Goal: Information Seeking & Learning: Learn about a topic

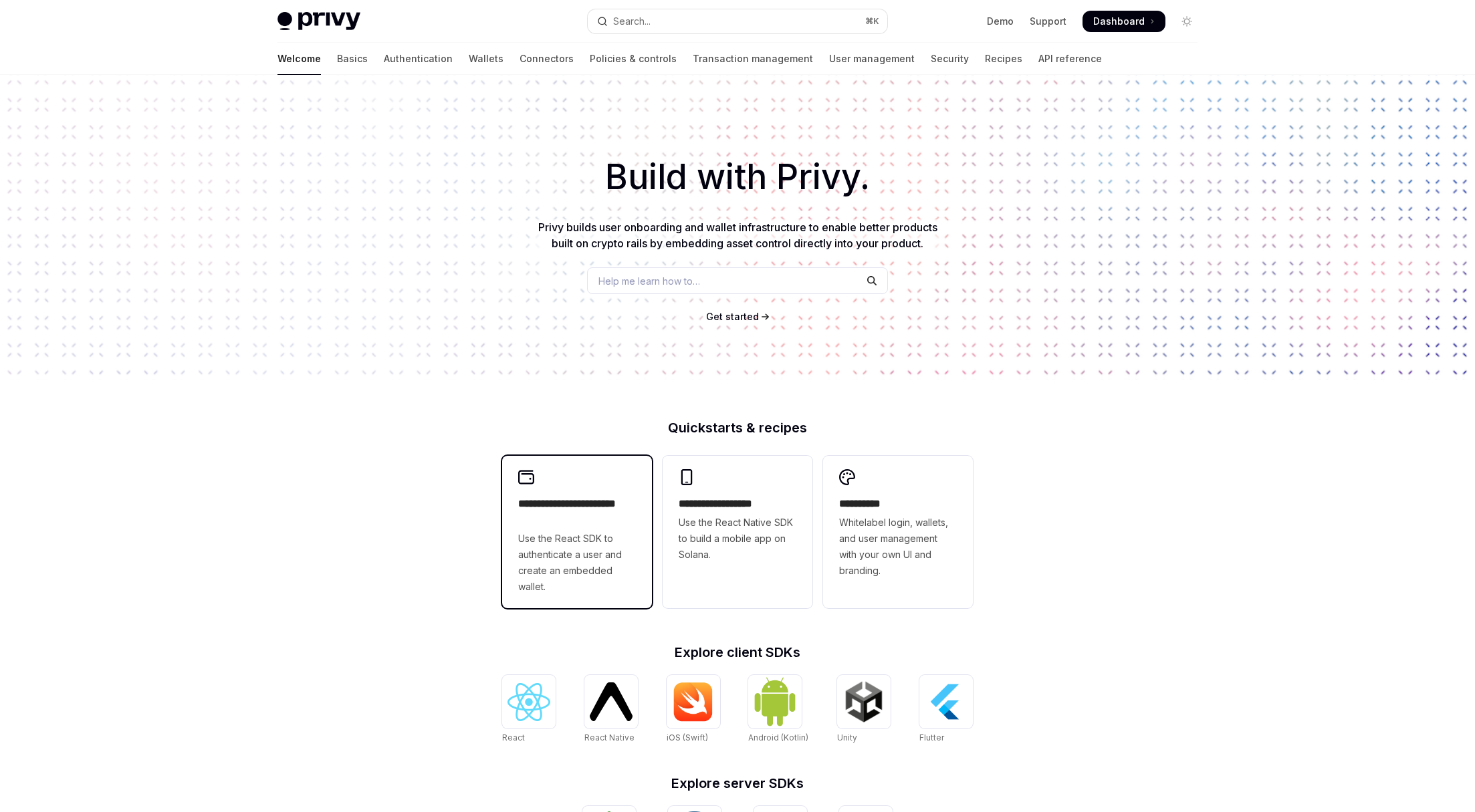
click at [589, 526] on h2 "**********" at bounding box center [577, 512] width 118 height 32
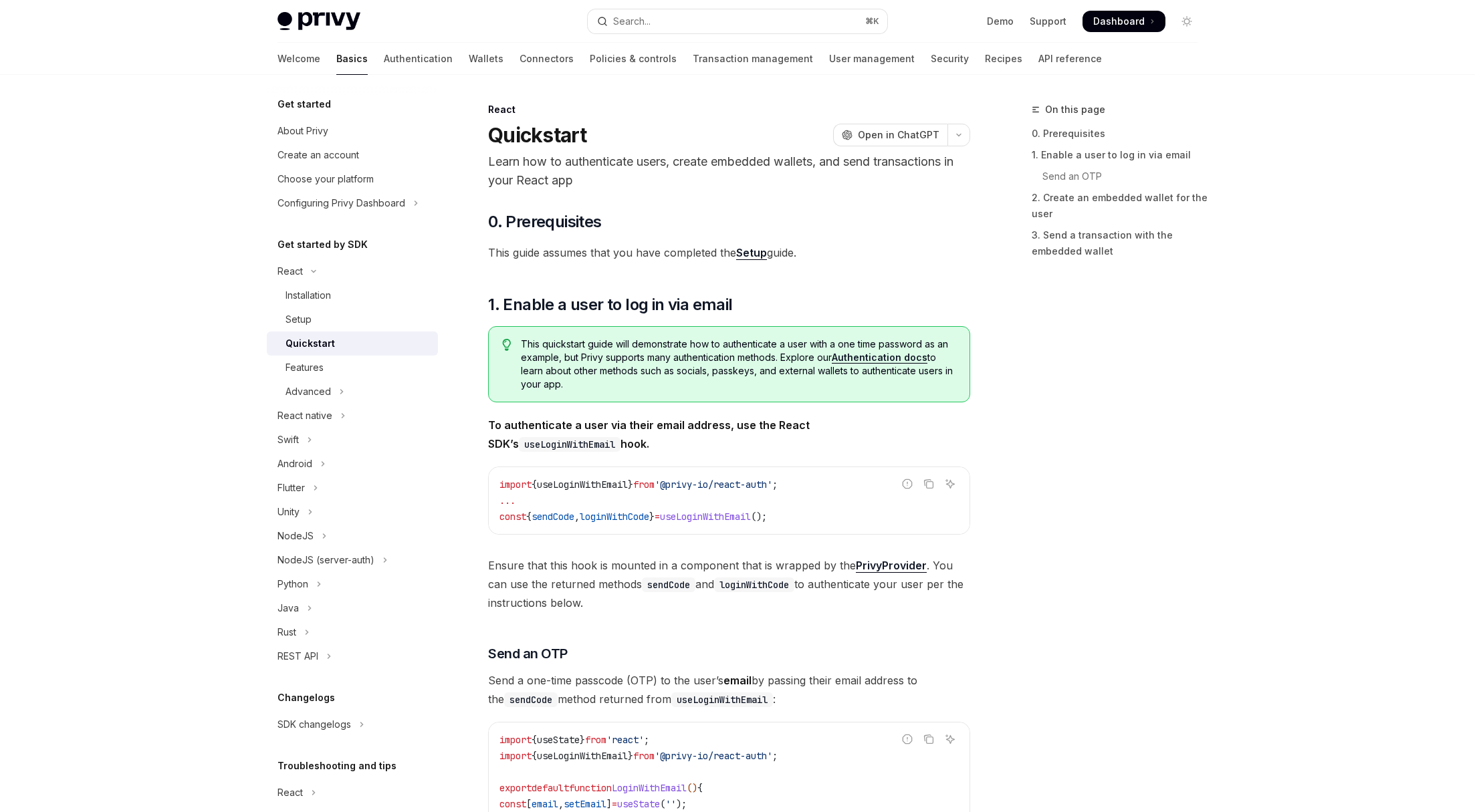
type textarea "*"
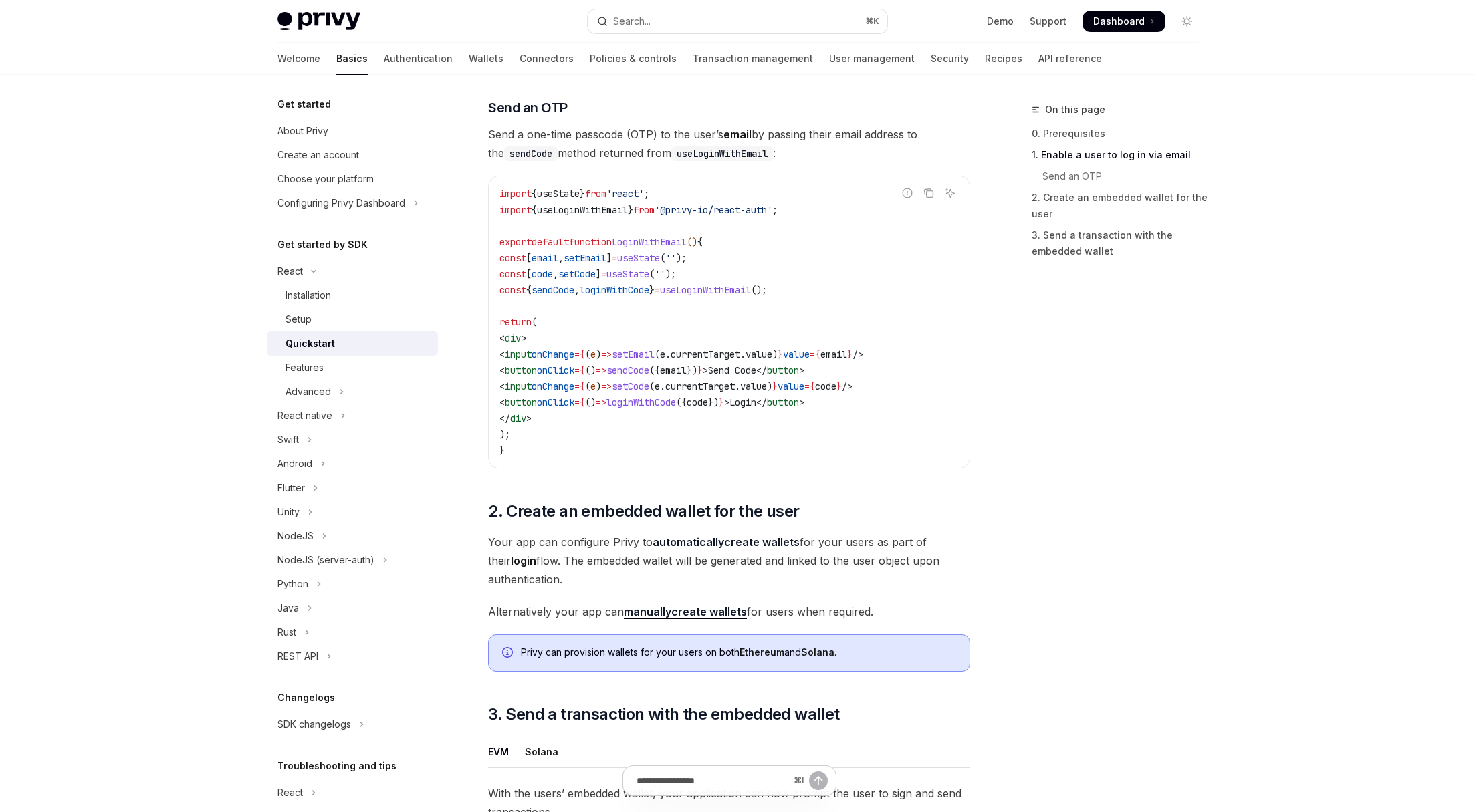
scroll to position [559, 0]
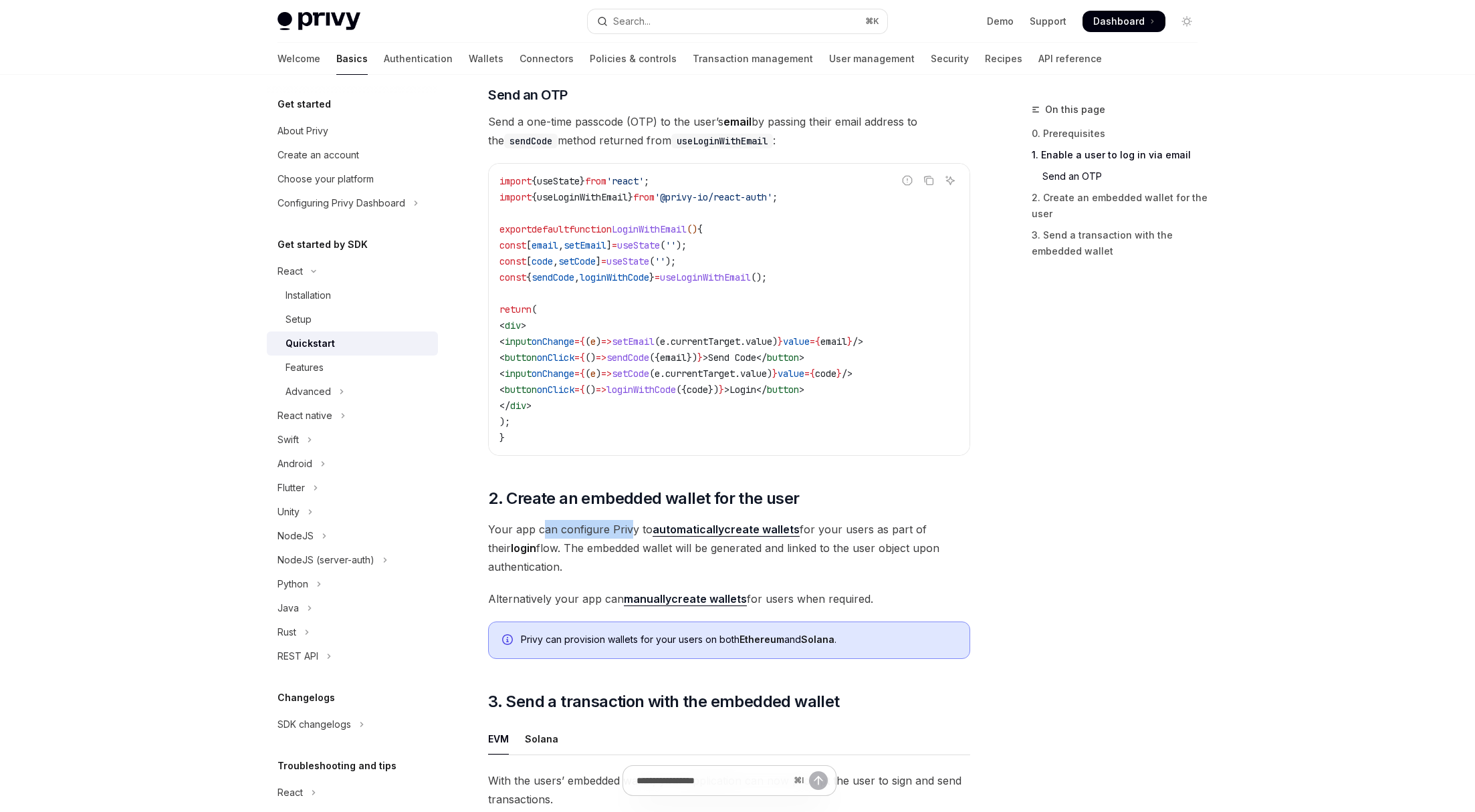
drag, startPoint x: 554, startPoint y: 533, endPoint x: 652, endPoint y: 533, distance: 98.0
click at [630, 532] on span "Your app can configure Privy to automatically create wallets for your users as …" at bounding box center [729, 548] width 482 height 56
drag, startPoint x: 511, startPoint y: 598, endPoint x: 568, endPoint y: 600, distance: 57.0
click at [564, 600] on span "Alternatively your app can manually create wallets for users when required." at bounding box center [729, 599] width 482 height 19
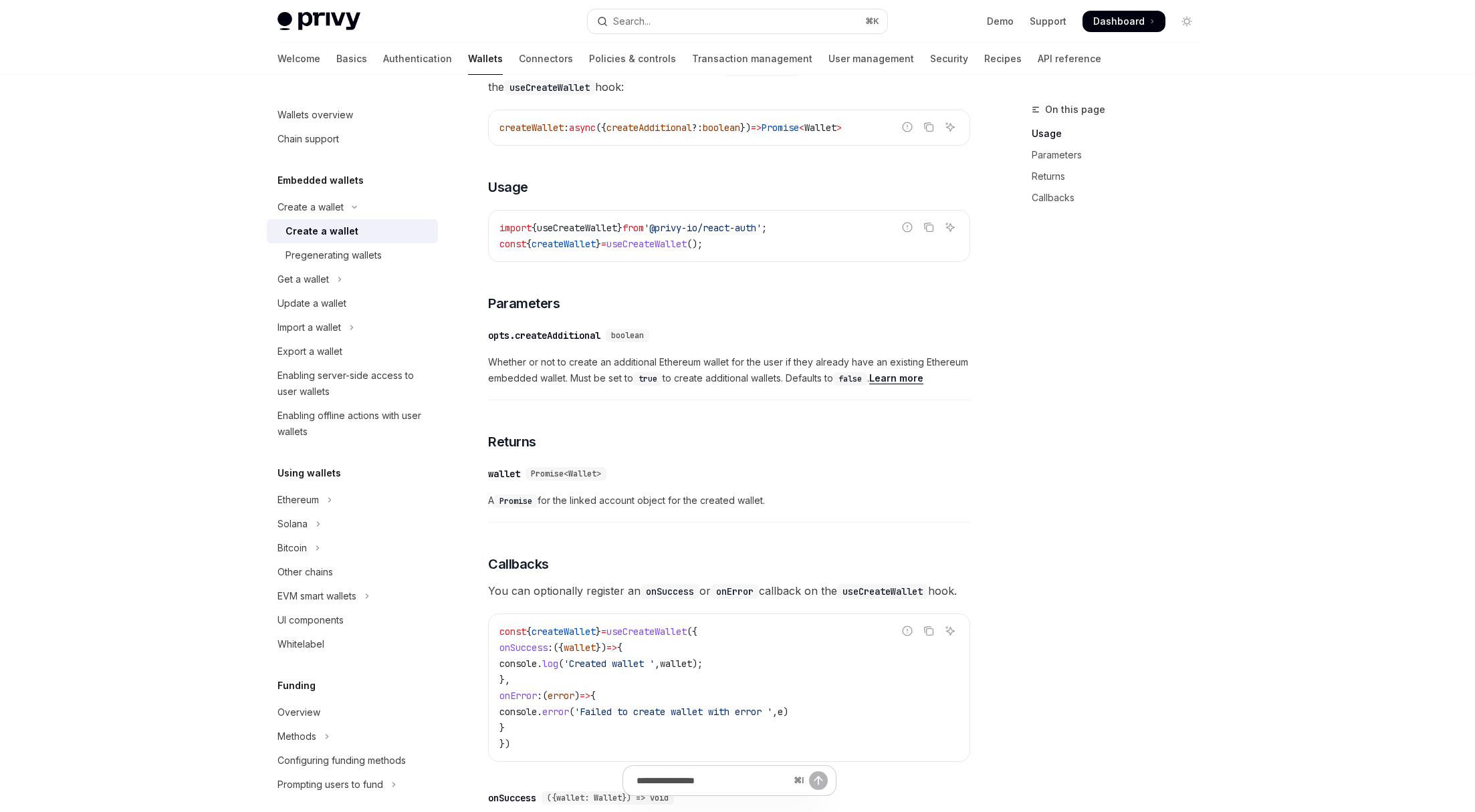
scroll to position [500, 0]
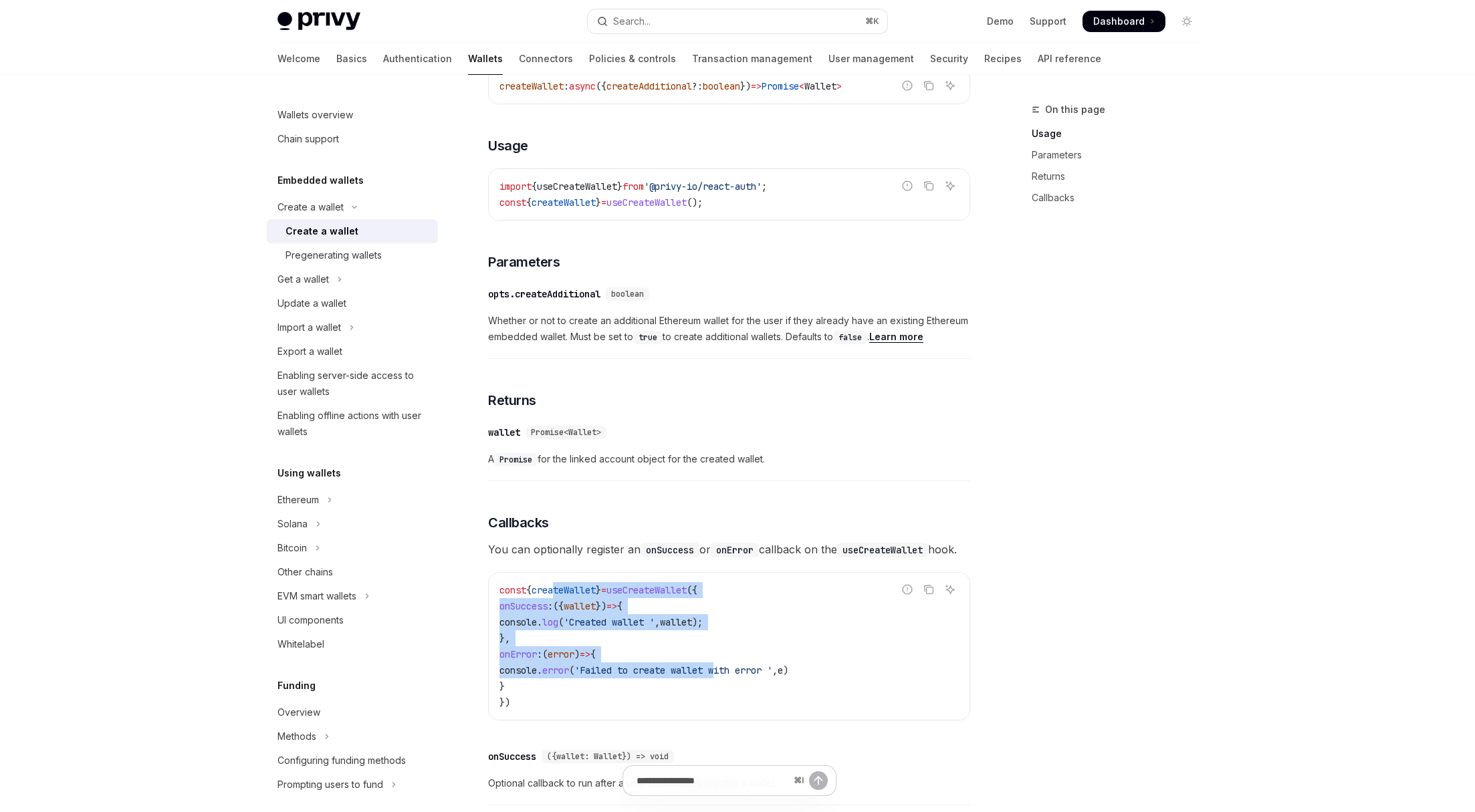
drag, startPoint x: 580, startPoint y: 602, endPoint x: 768, endPoint y: 685, distance: 205.5
click at [768, 681] on code "const { createWallet } = useCreateWallet ({ onSuccess : ({ wallet }) => { conso…" at bounding box center [729, 647] width 459 height 128
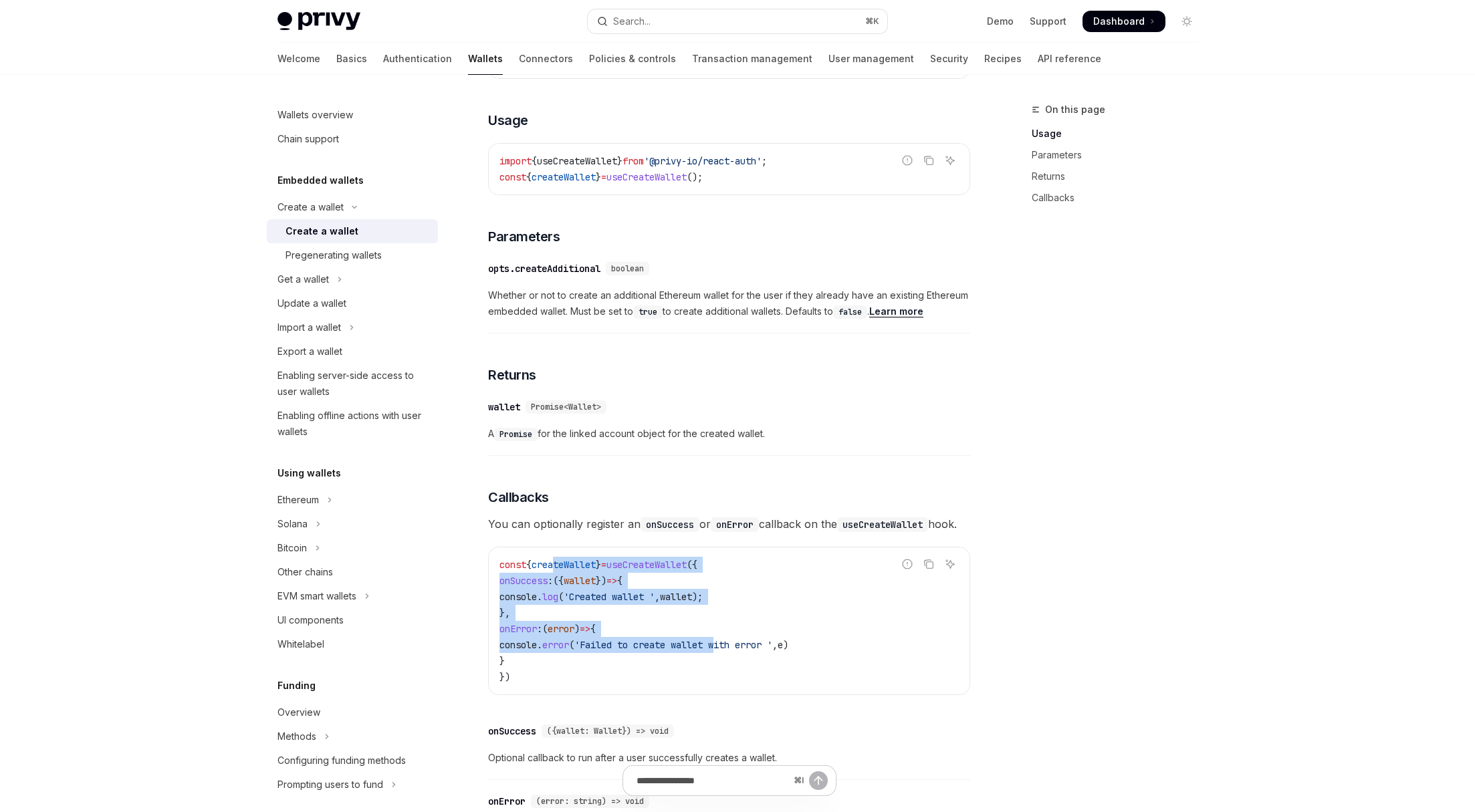
scroll to position [591, 0]
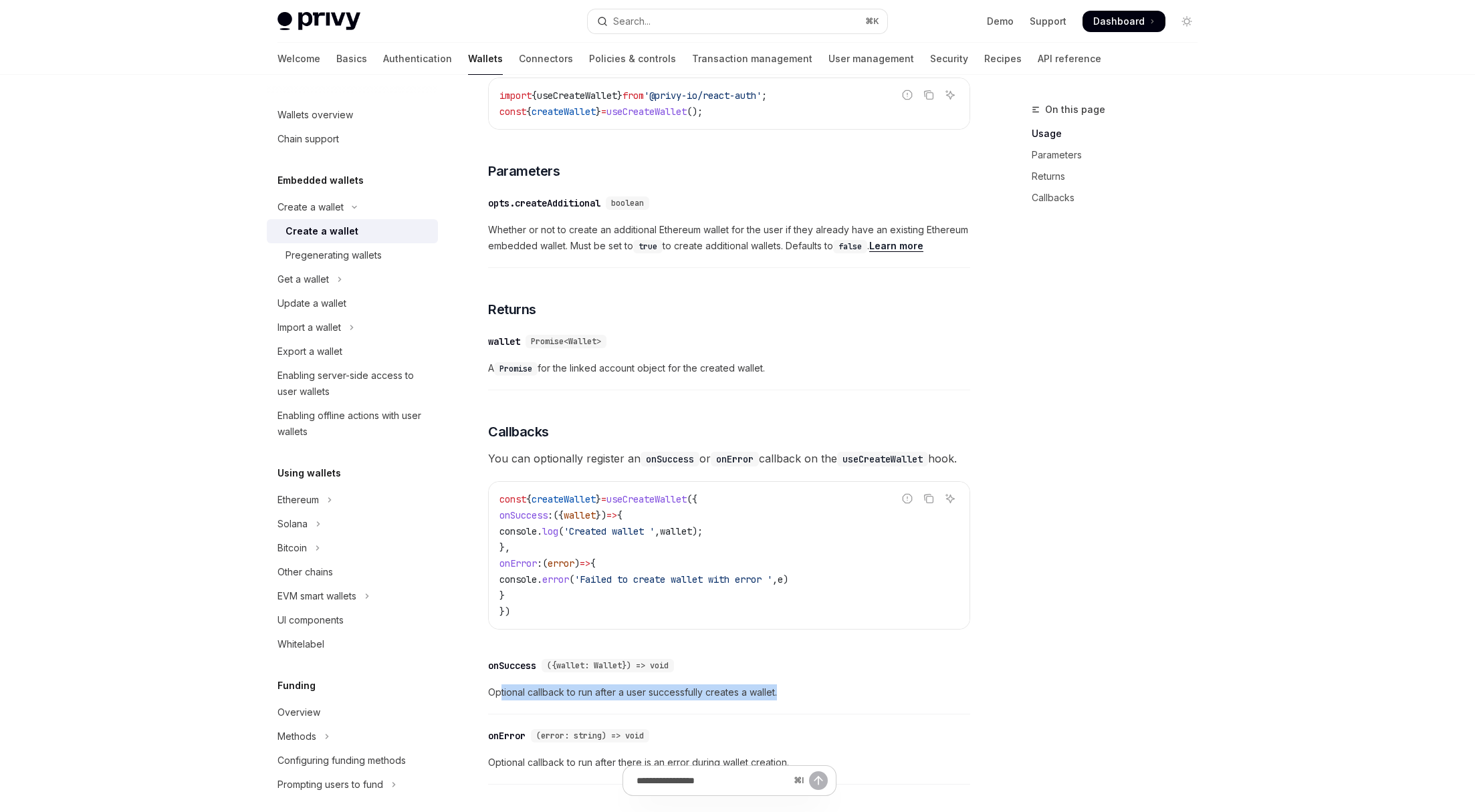
drag, startPoint x: 617, startPoint y: 705, endPoint x: 822, endPoint y: 713, distance: 205.2
click at [822, 700] on span "Optional callback to run after a user successfully creates a wallet." at bounding box center [729, 692] width 482 height 16
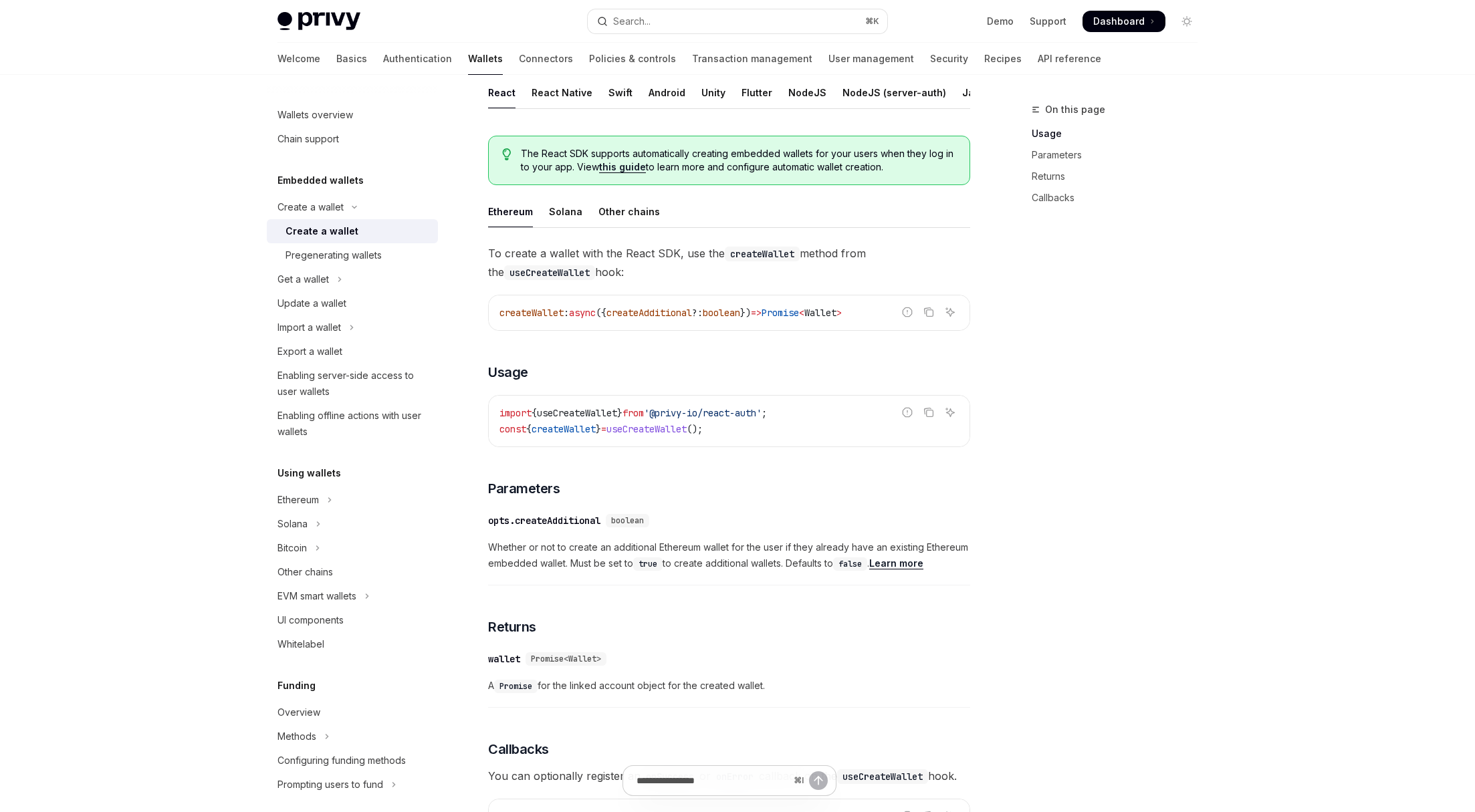
scroll to position [265, 0]
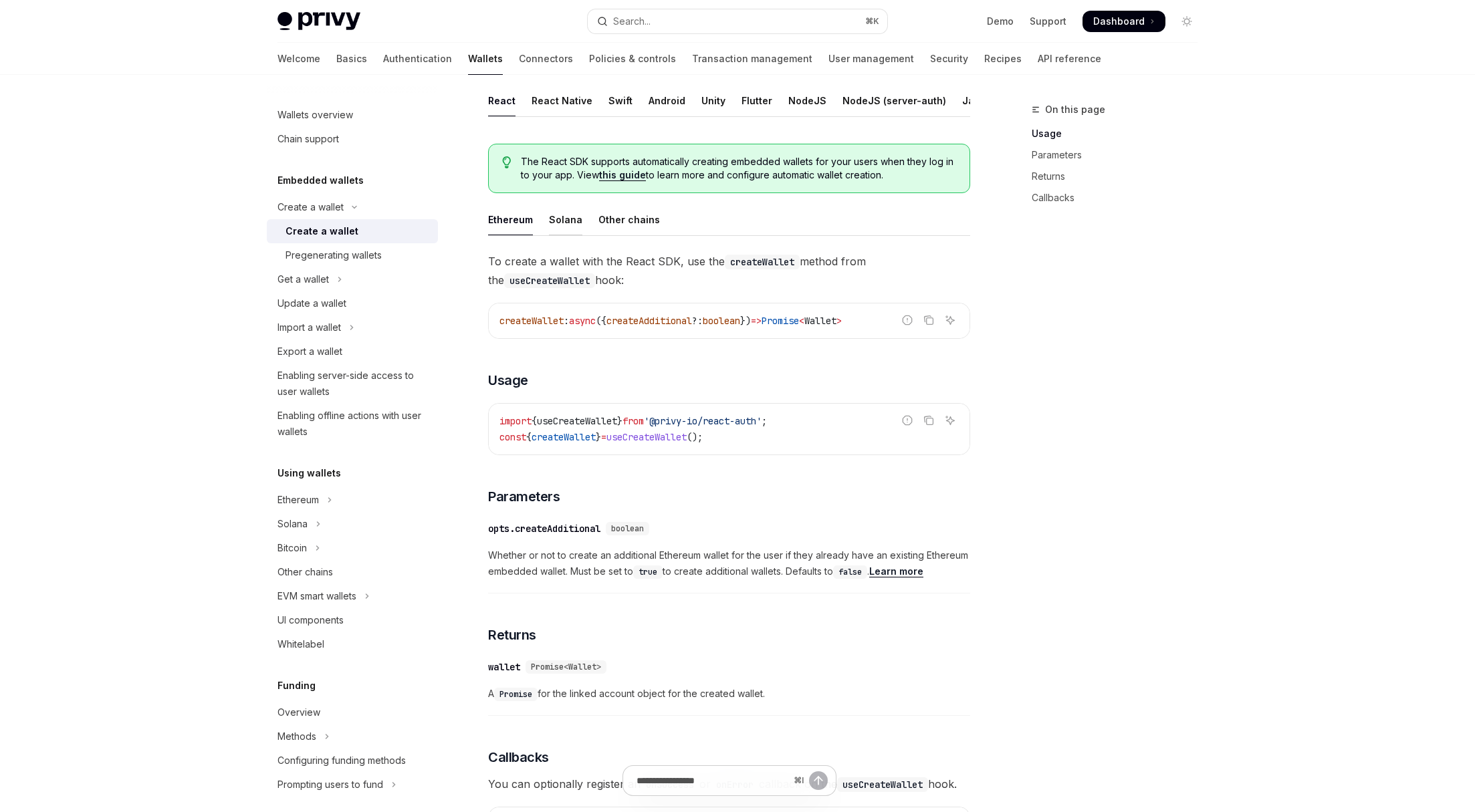
click at [570, 230] on div "Solana" at bounding box center [565, 220] width 33 height 32
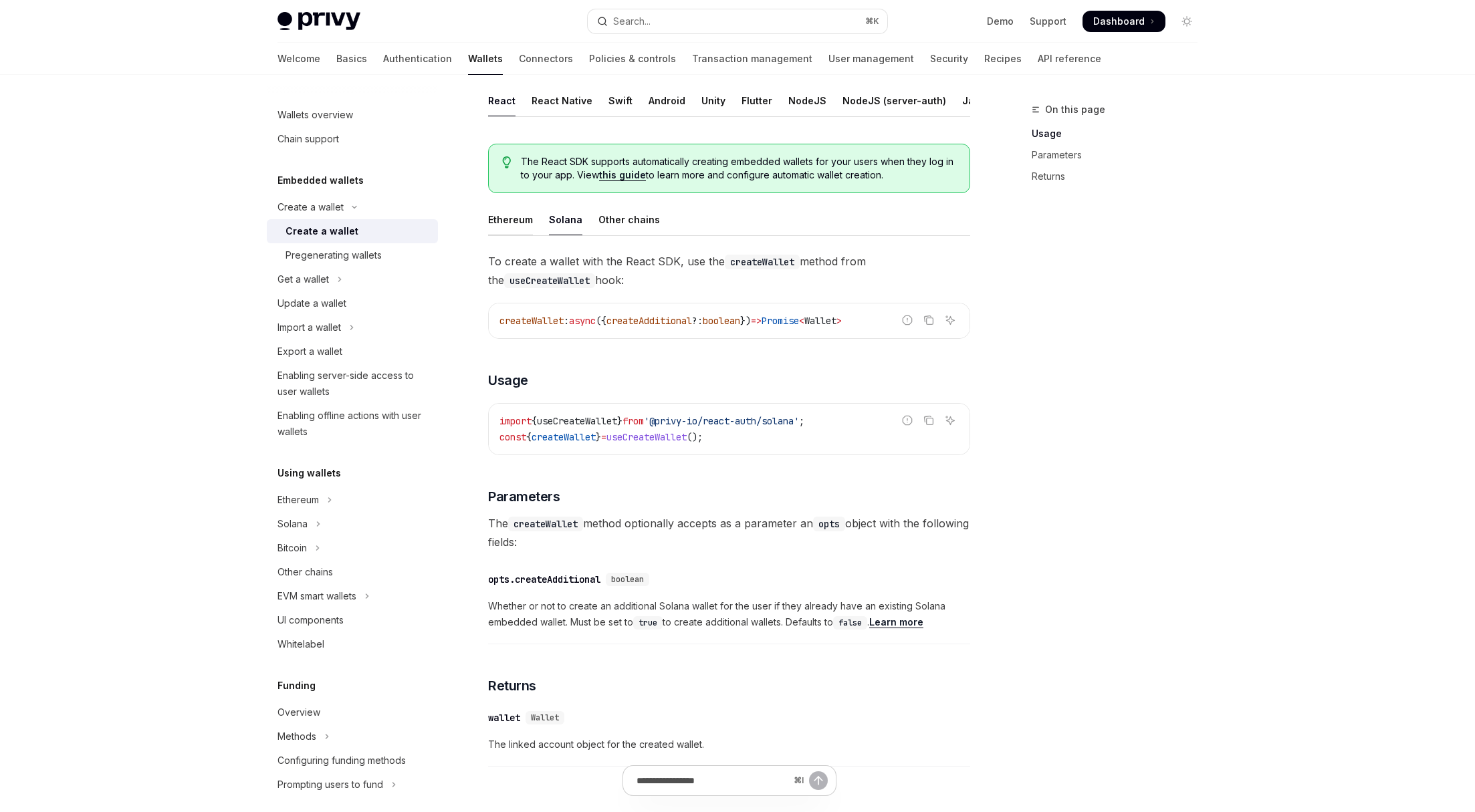
click at [530, 226] on div "Ethereum" at bounding box center [511, 220] width 45 height 32
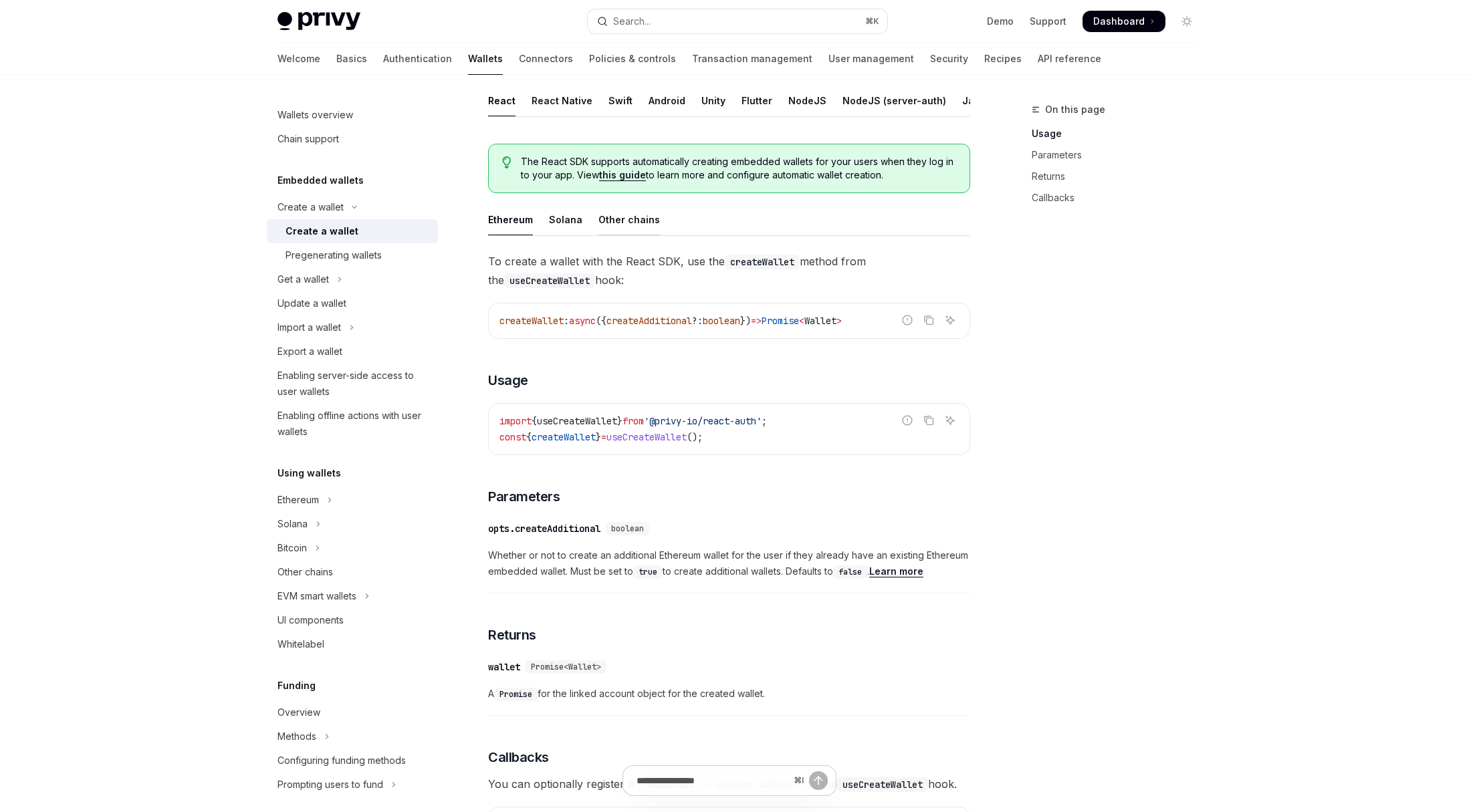
click at [615, 224] on div "Other chains" at bounding box center [629, 220] width 62 height 32
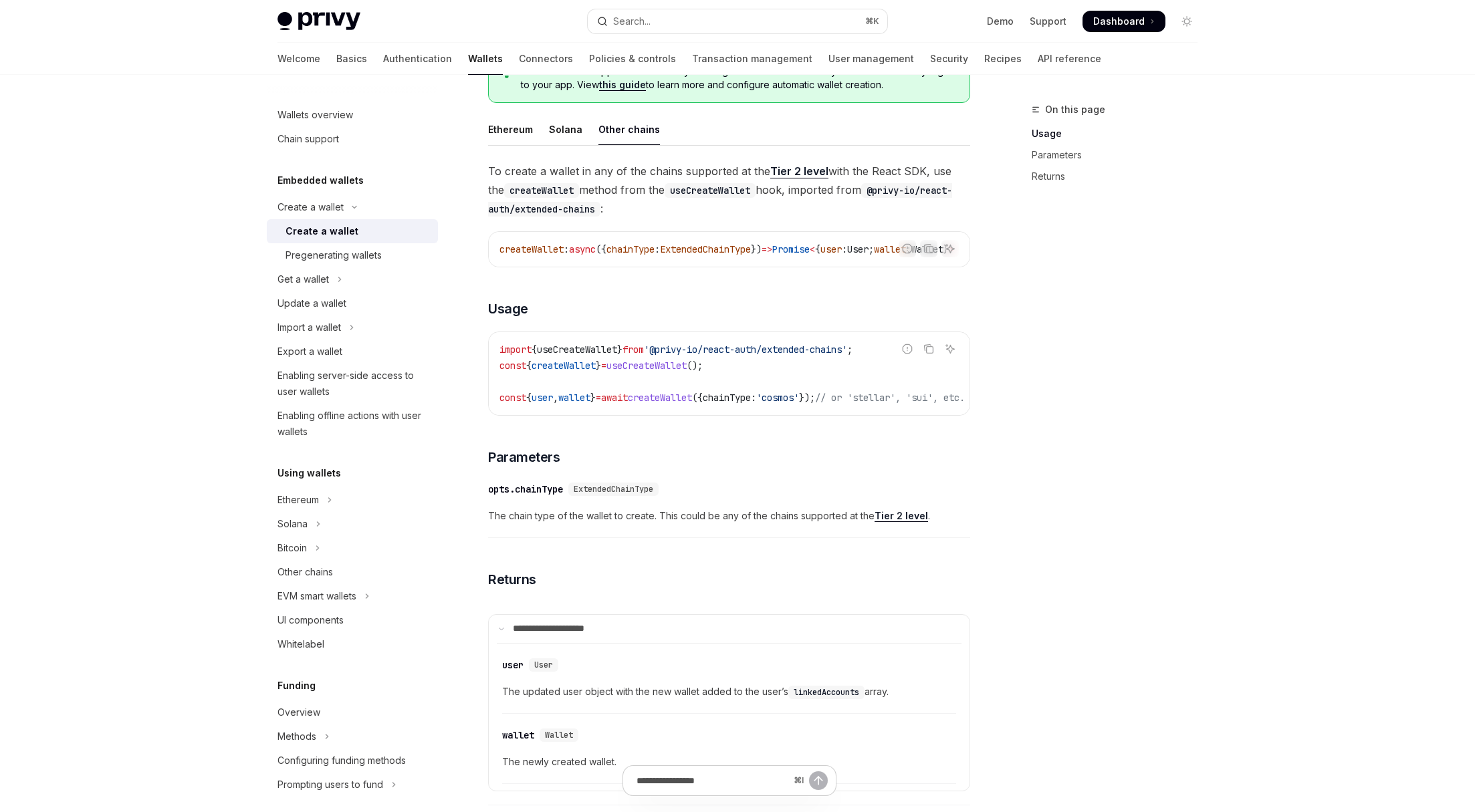
scroll to position [381, 0]
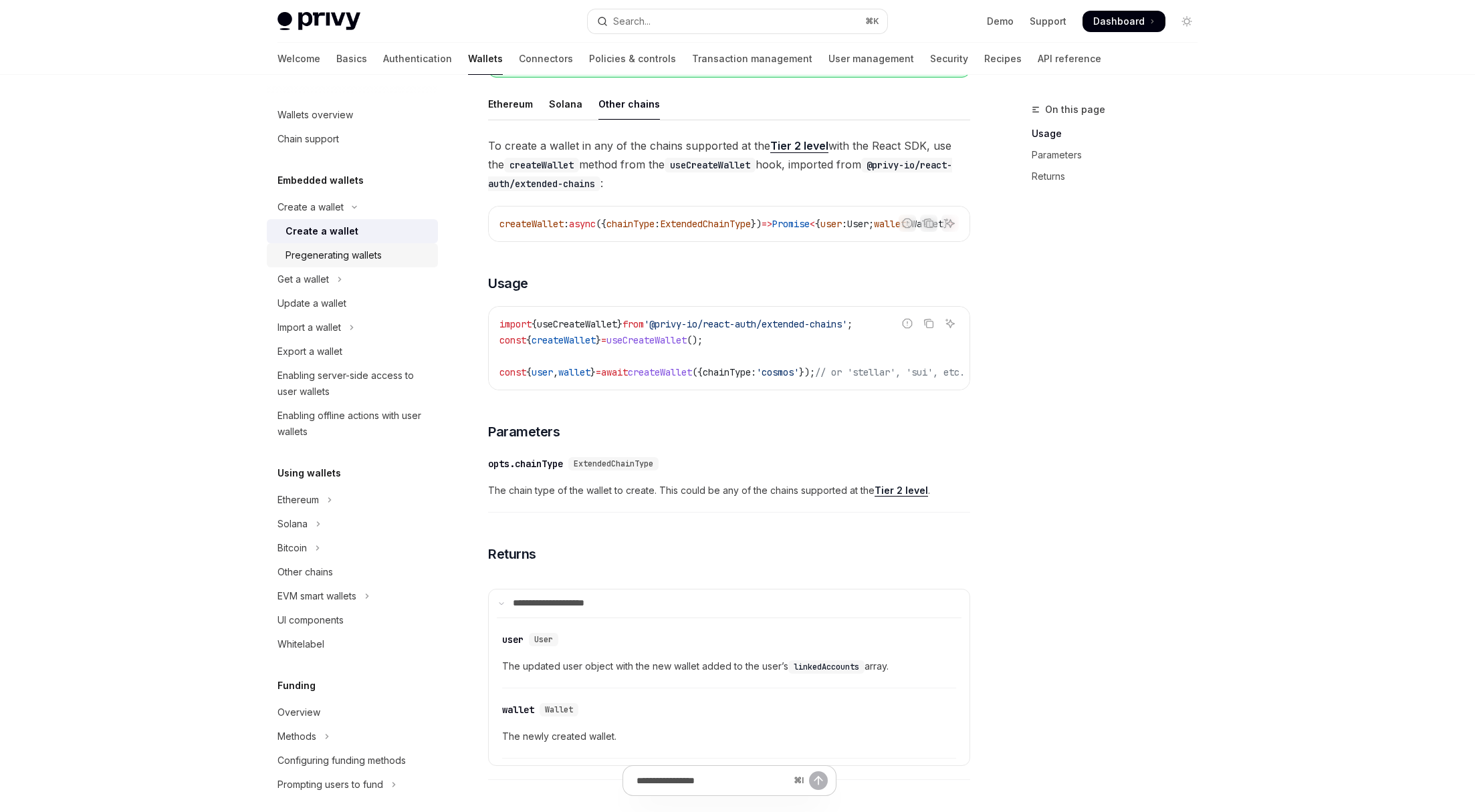
drag, startPoint x: 355, startPoint y: 246, endPoint x: 363, endPoint y: 249, distance: 8.5
click at [355, 246] on link "Pregenerating wallets" at bounding box center [352, 255] width 171 height 24
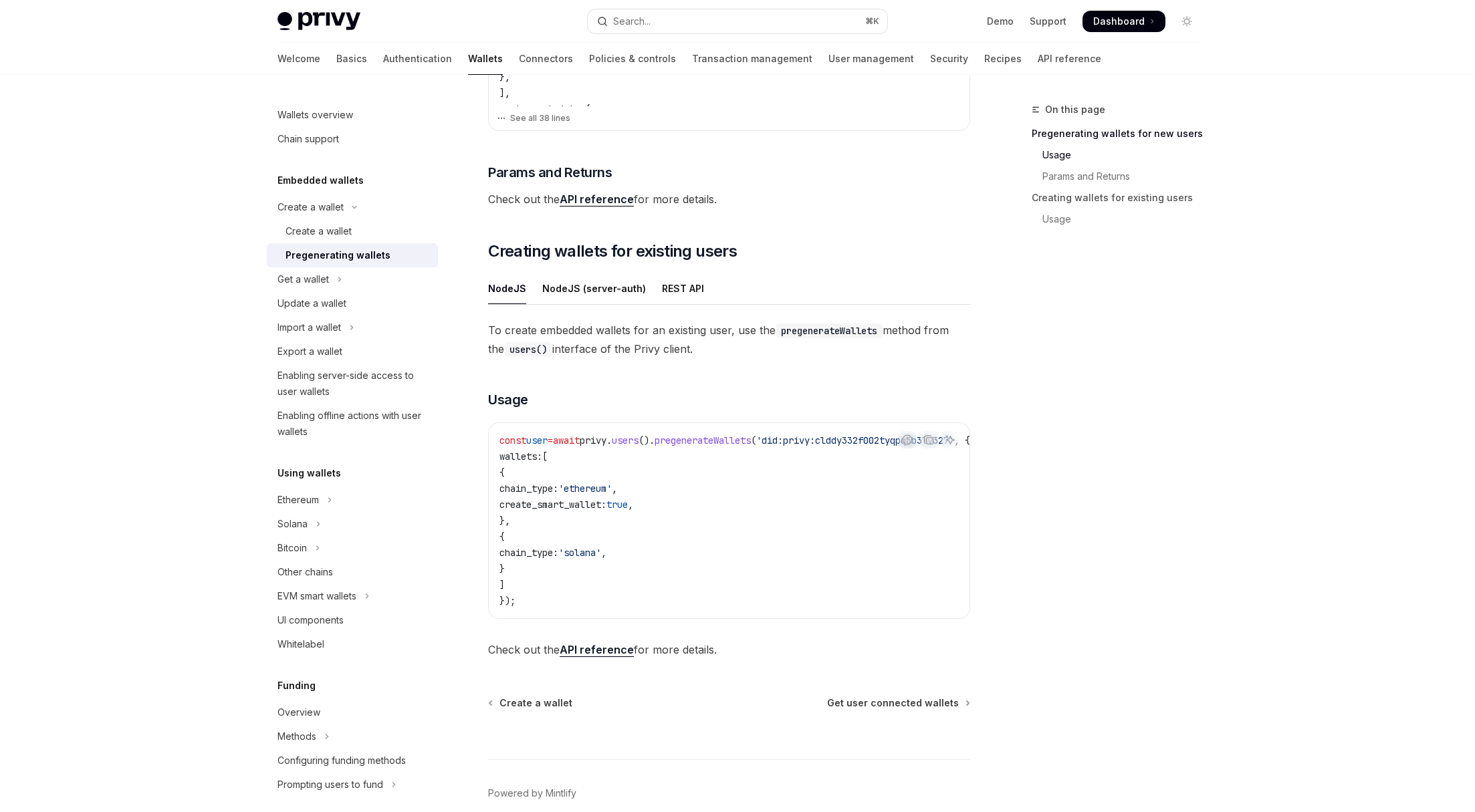
scroll to position [0, 79]
click at [731, 441] on span "'did:privy:clddy332f002tyqpq3b3lv327'" at bounding box center [823, 440] width 198 height 12
click at [728, 442] on span "pregenerateWallets" at bounding box center [703, 440] width 97 height 12
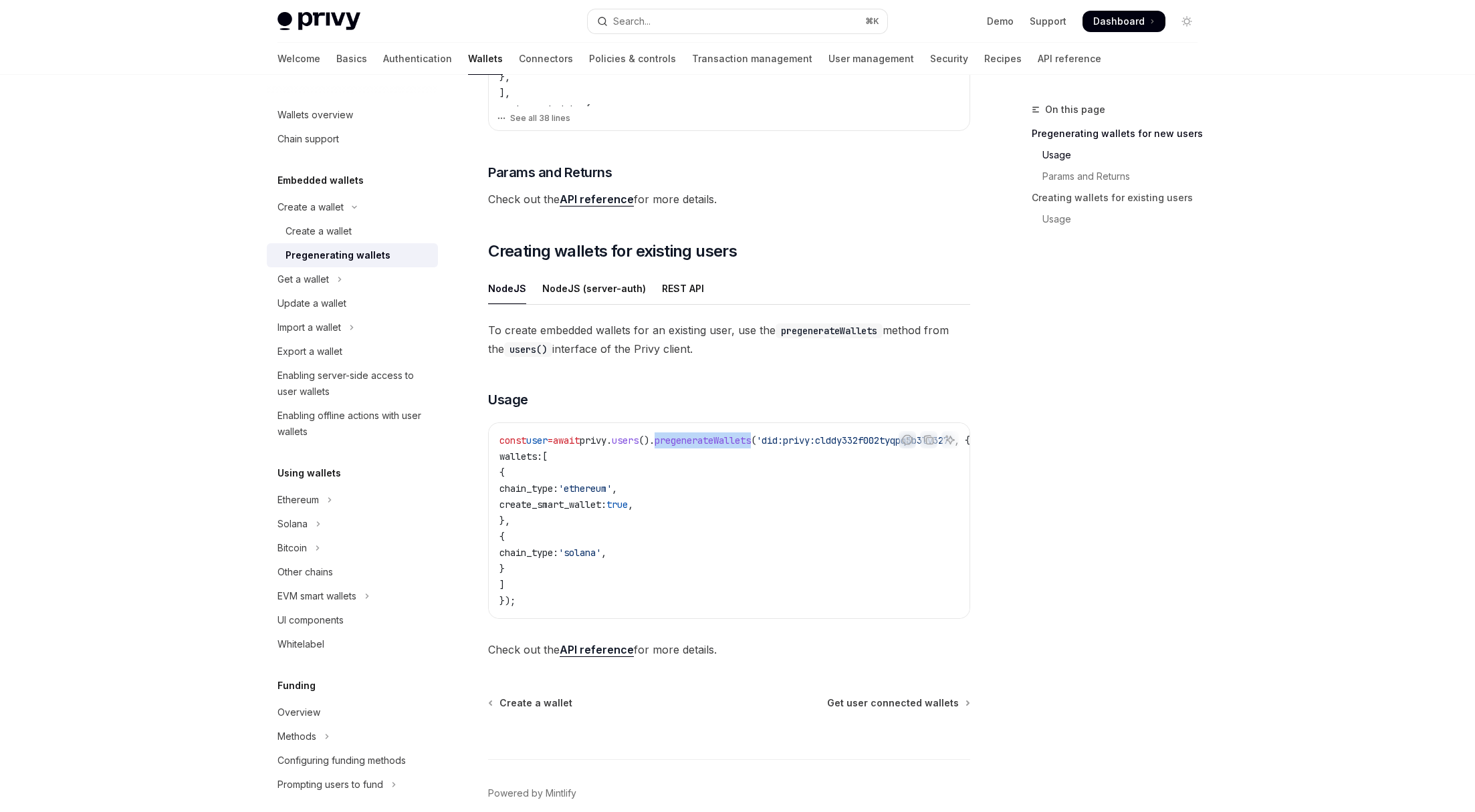
click at [728, 442] on span "pregenerateWallets" at bounding box center [703, 440] width 97 height 12
drag, startPoint x: 785, startPoint y: 494, endPoint x: 658, endPoint y: 450, distance: 134.4
click at [785, 494] on code "const user = await privy . users (). pregenerateWallets ( 'did:privy:clddy332f0…" at bounding box center [751, 520] width 503 height 176
click at [332, 275] on button "Get a wallet" at bounding box center [352, 279] width 171 height 24
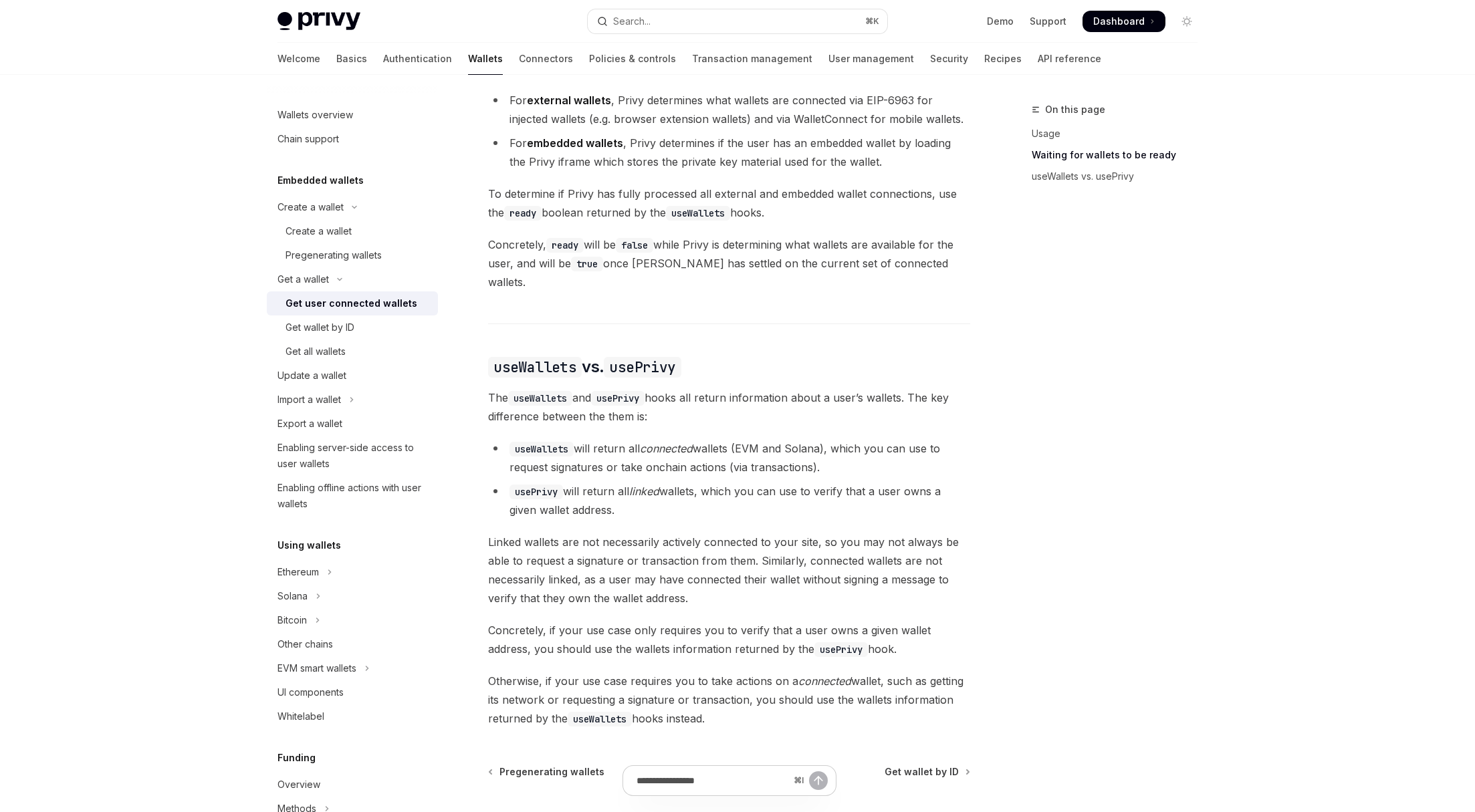
scroll to position [867, 0]
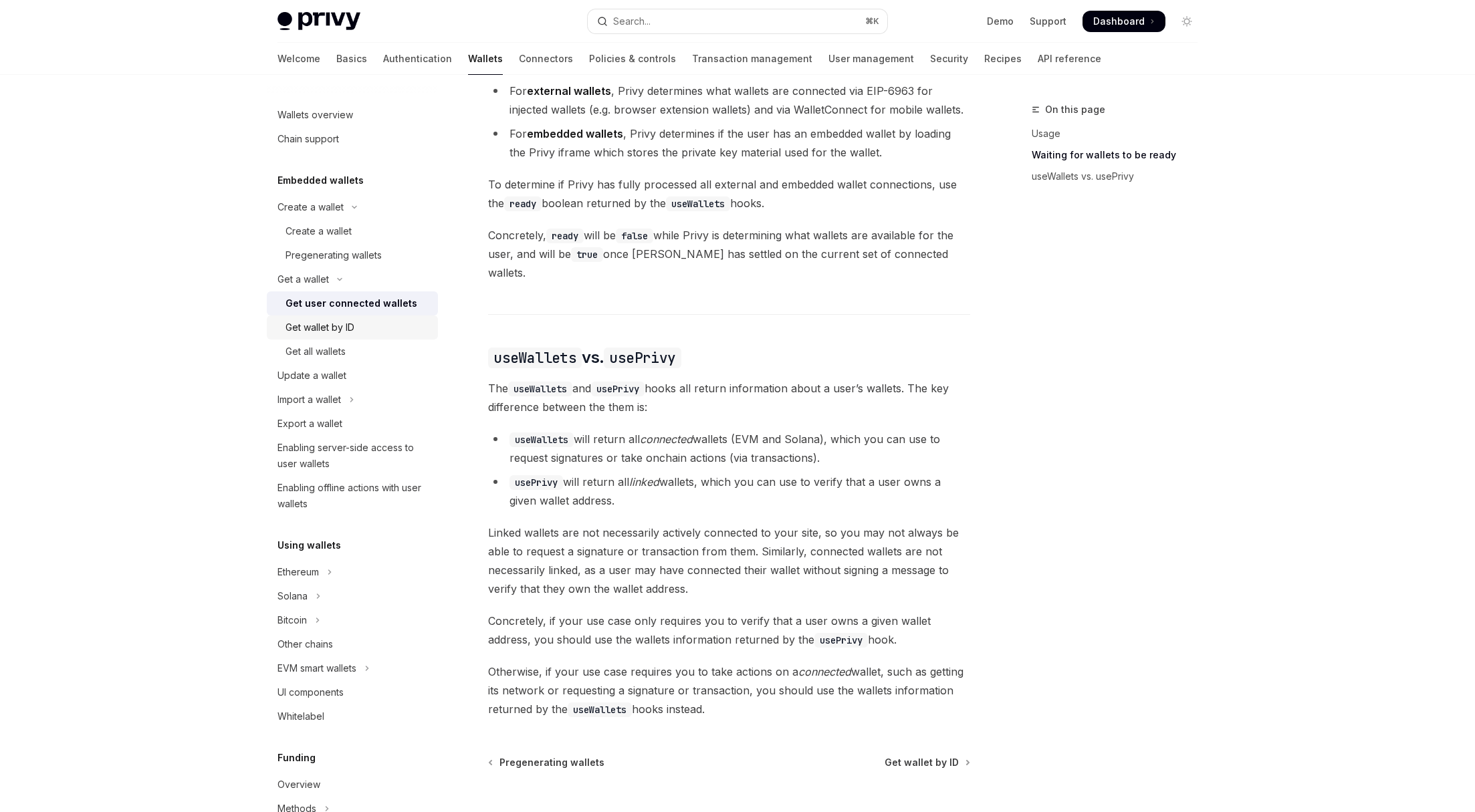
click at [355, 329] on div "Get wallet by ID" at bounding box center [358, 328] width 144 height 16
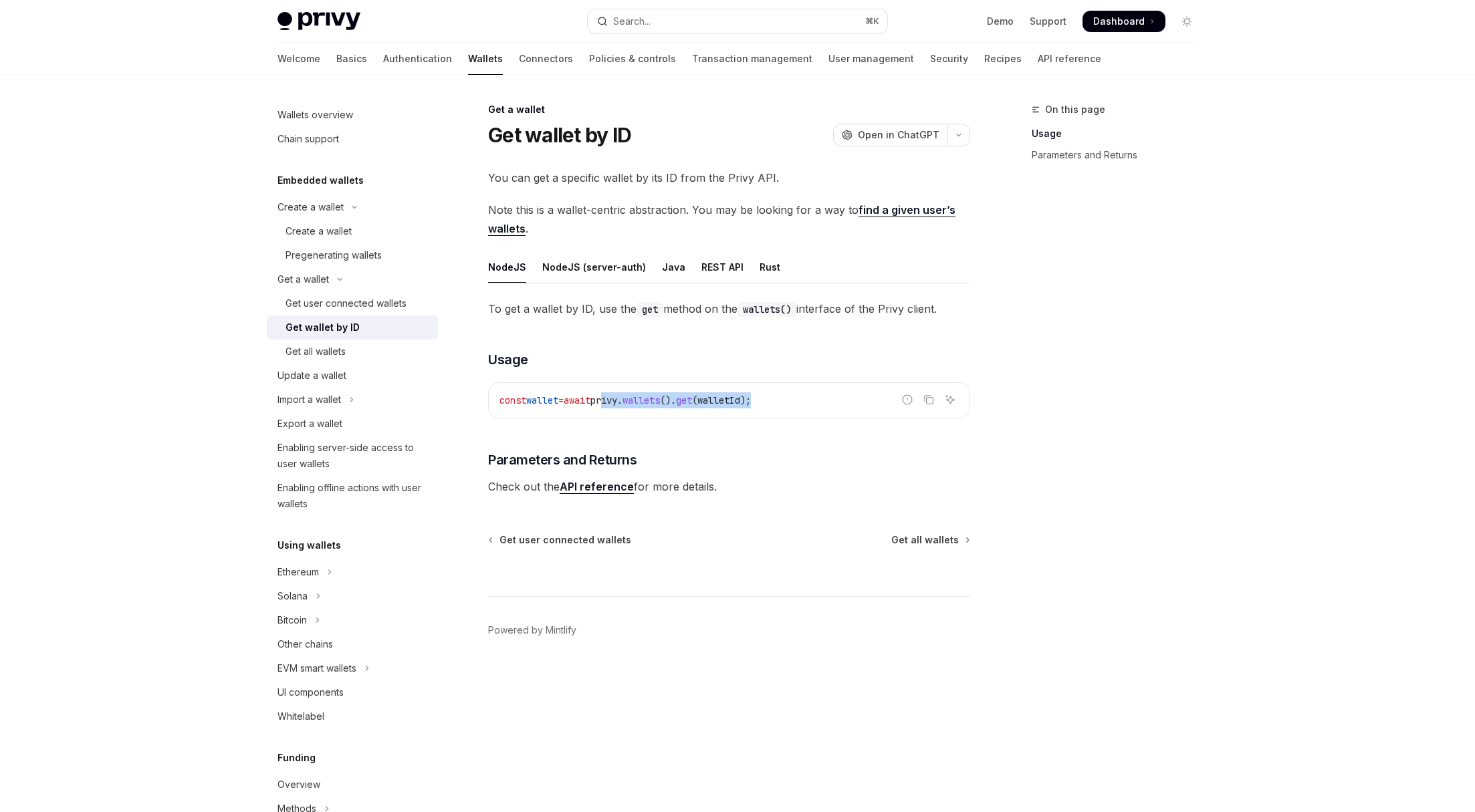
drag, startPoint x: 720, startPoint y: 399, endPoint x: 790, endPoint y: 406, distance: 70.3
click at [790, 406] on code "const wallet = await privy . wallets (). get ( walletId );" at bounding box center [729, 400] width 459 height 16
drag, startPoint x: 720, startPoint y: 402, endPoint x: 678, endPoint y: 400, distance: 42.0
click at [679, 400] on code "const wallet = await privy . wallets (). get ( walletId );" at bounding box center [729, 400] width 459 height 16
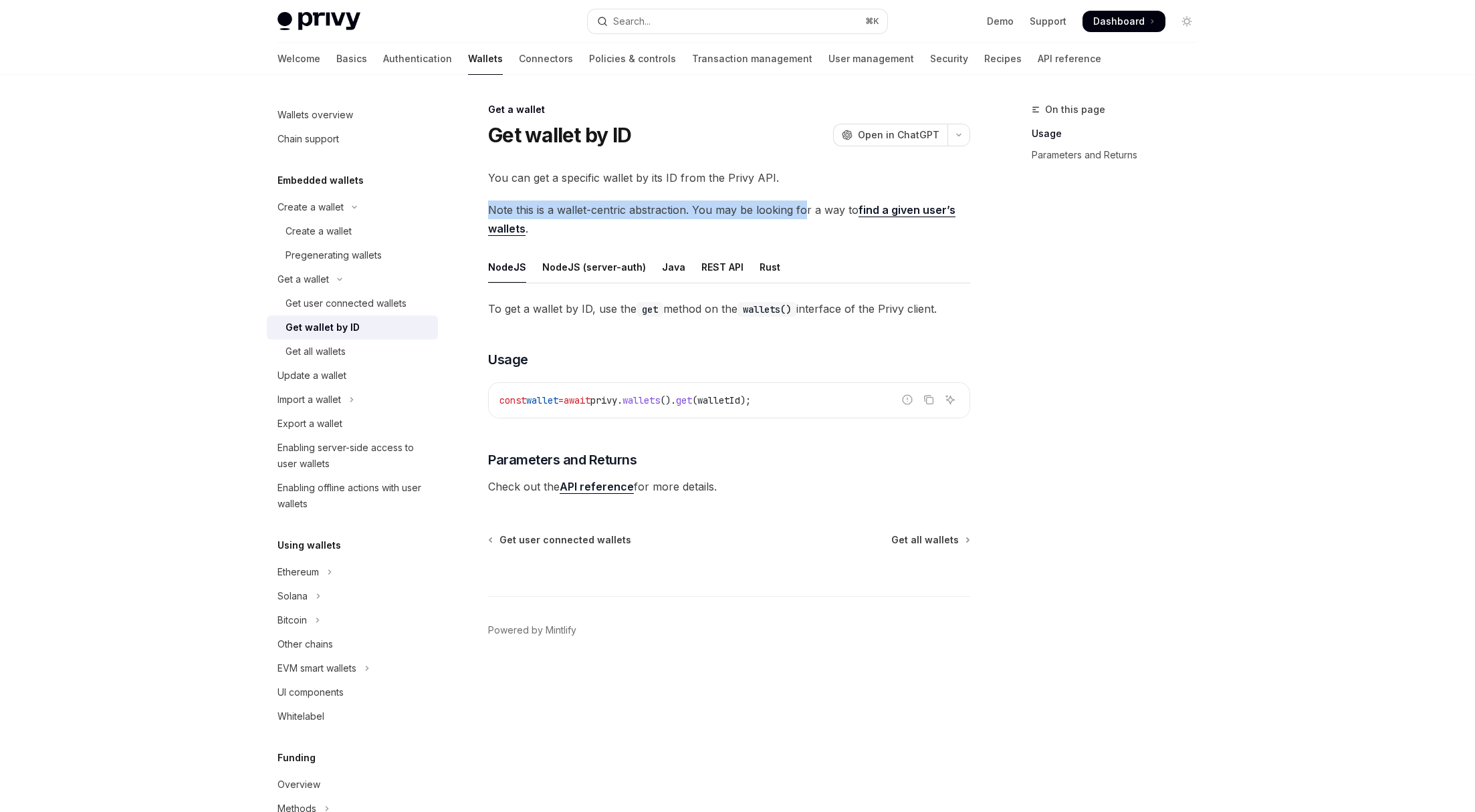
drag, startPoint x: 609, startPoint y: 213, endPoint x: 806, endPoint y: 214, distance: 197.0
click at [806, 214] on div "Get a wallet Get wallet by ID OpenAI Open in ChatGPT OpenAI Open in ChatGPT You…" at bounding box center [603, 457] width 738 height 711
click at [807, 214] on span "Note this is a wallet-centric abstraction. You may be looking for a way to find…" at bounding box center [729, 218] width 482 height 37
click at [309, 457] on div "Enabling server-side access to user wallets" at bounding box center [354, 456] width 153 height 32
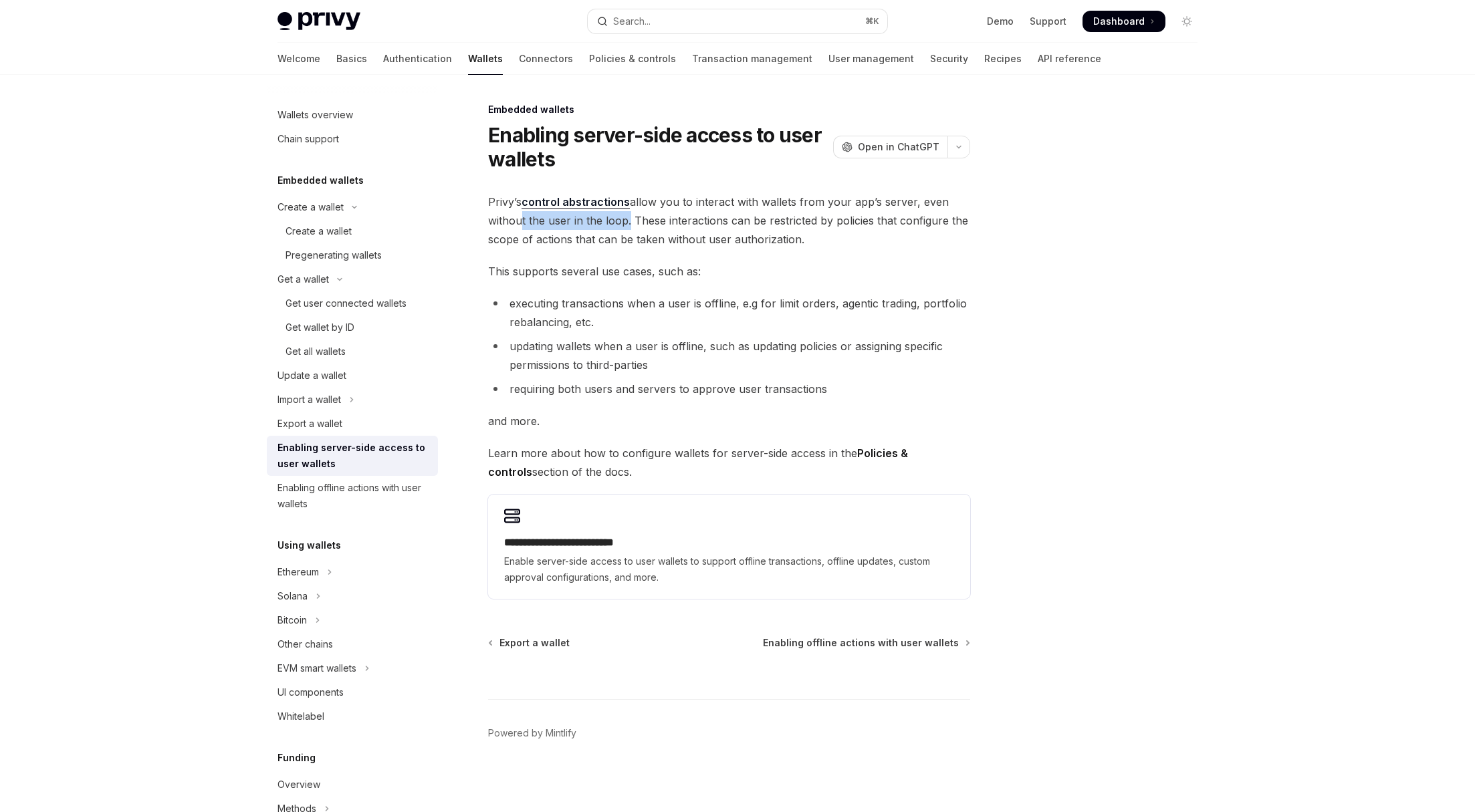
drag, startPoint x: 538, startPoint y: 222, endPoint x: 627, endPoint y: 222, distance: 89.0
click at [627, 222] on span "Privy’s control abstractions allow you to interact with wallets from your app’s…" at bounding box center [729, 220] width 482 height 56
drag, startPoint x: 643, startPoint y: 222, endPoint x: 834, endPoint y: 228, distance: 191.1
click at [834, 227] on span "Privy’s control abstractions allow you to interact with wallets from your app’s…" at bounding box center [729, 220] width 482 height 56
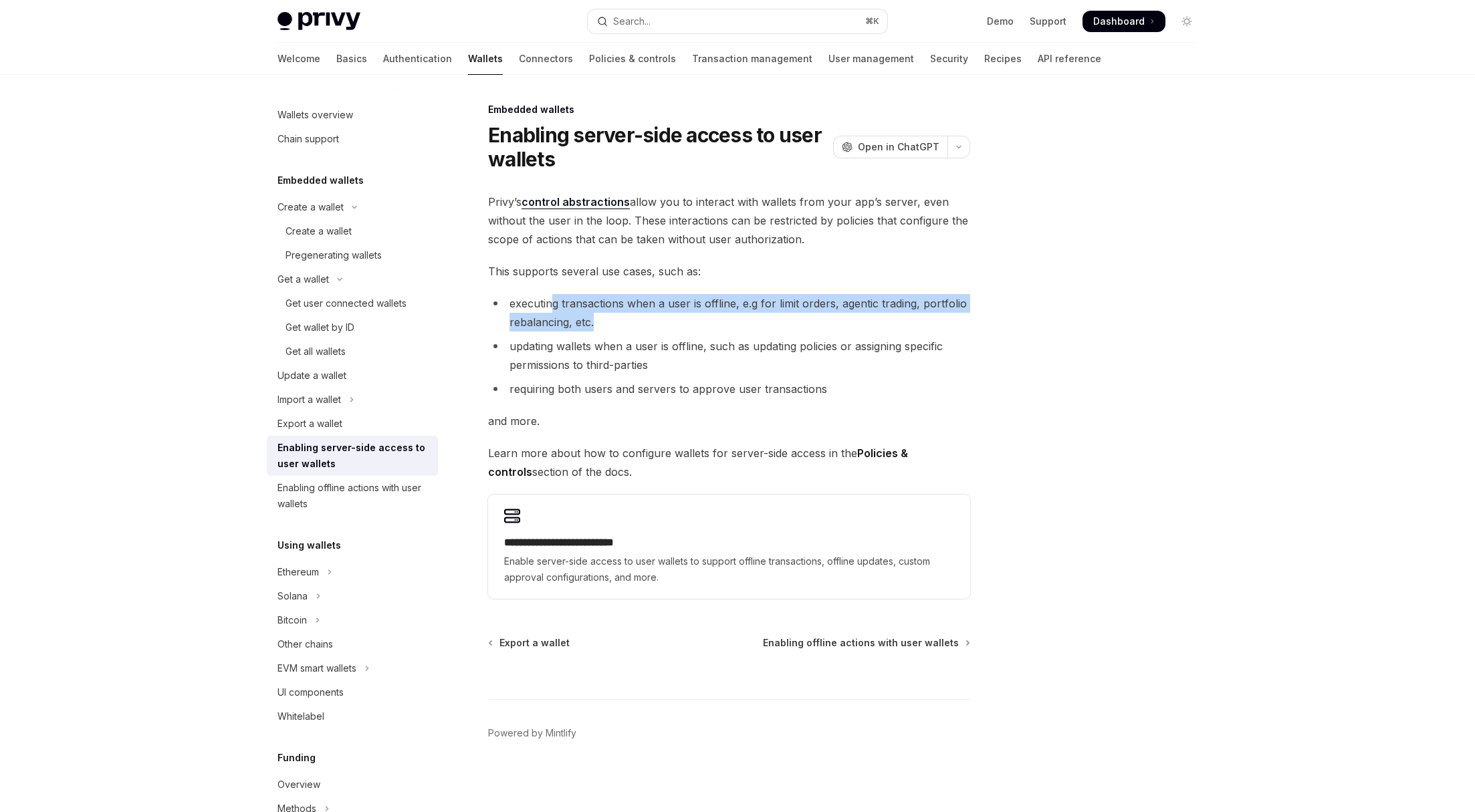
drag, startPoint x: 583, startPoint y: 302, endPoint x: 786, endPoint y: 320, distance: 203.8
click at [785, 321] on li "executing transactions when a user is offline, e.g for limit orders, agentic tr…" at bounding box center [729, 313] width 482 height 37
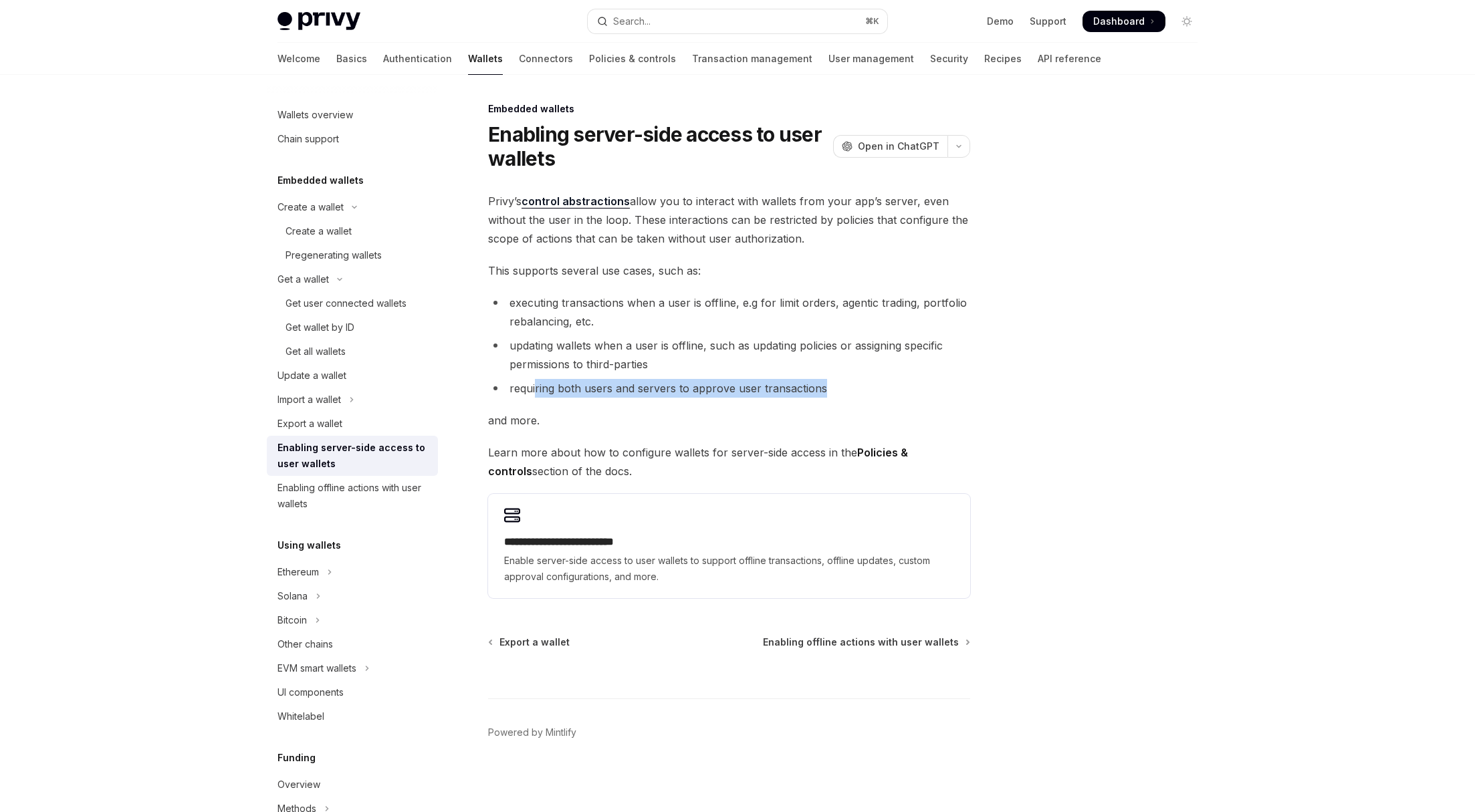
drag, startPoint x: 537, startPoint y: 391, endPoint x: 822, endPoint y: 390, distance: 285.0
click at [822, 390] on li "requiring both users and servers to approve user transactions" at bounding box center [729, 389] width 482 height 19
click at [812, 391] on li "requiring both users and servers to approve user transactions" at bounding box center [729, 389] width 482 height 19
drag, startPoint x: 705, startPoint y: 387, endPoint x: 714, endPoint y: 386, distance: 9.1
click at [738, 389] on li "requiring both users and servers to approve user transactions" at bounding box center [729, 389] width 482 height 19
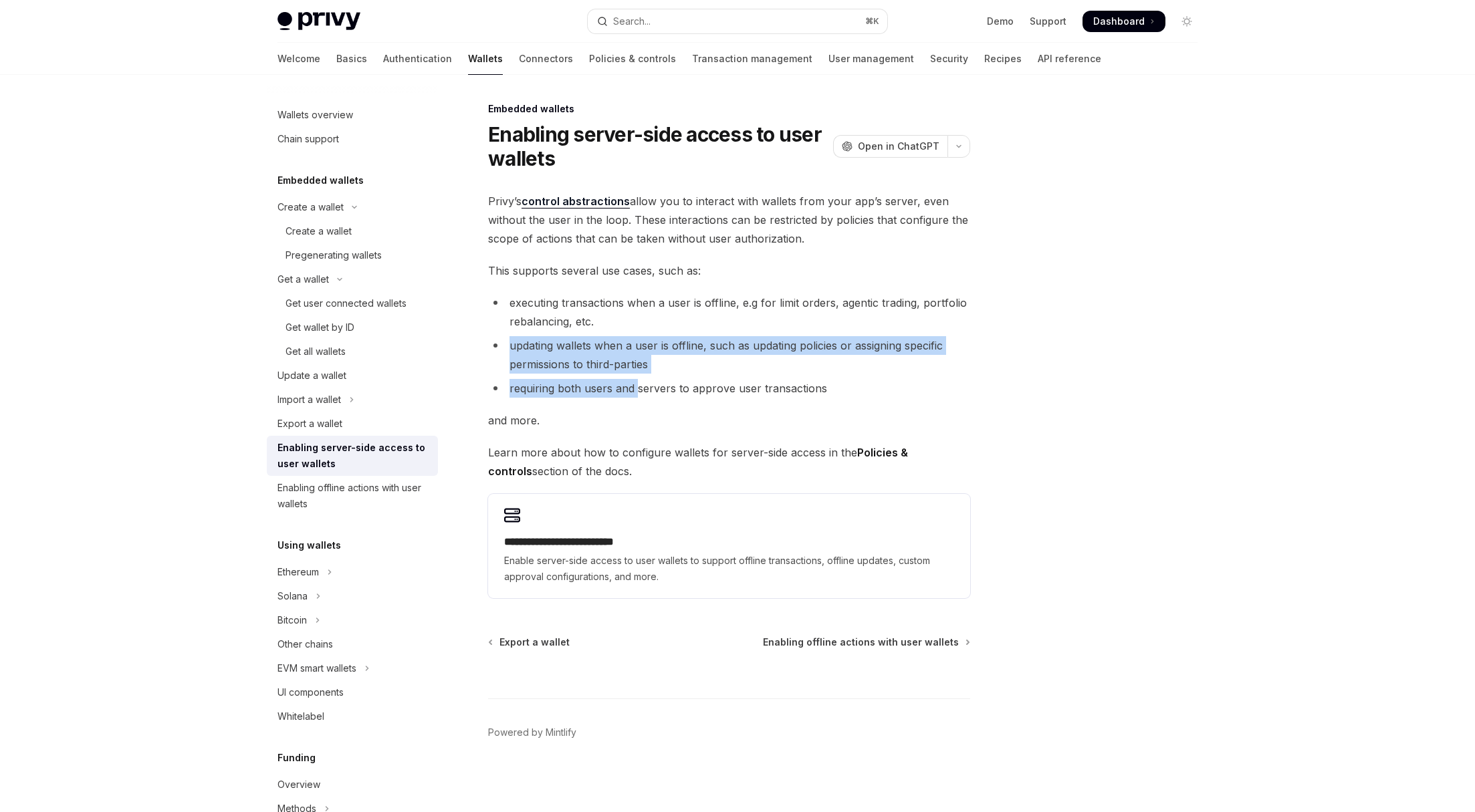
drag, startPoint x: 565, startPoint y: 351, endPoint x: 639, endPoint y: 380, distance: 79.5
click at [639, 380] on ul "executing transactions when a user is offline, e.g for limit orders, agentic tr…" at bounding box center [729, 346] width 482 height 104
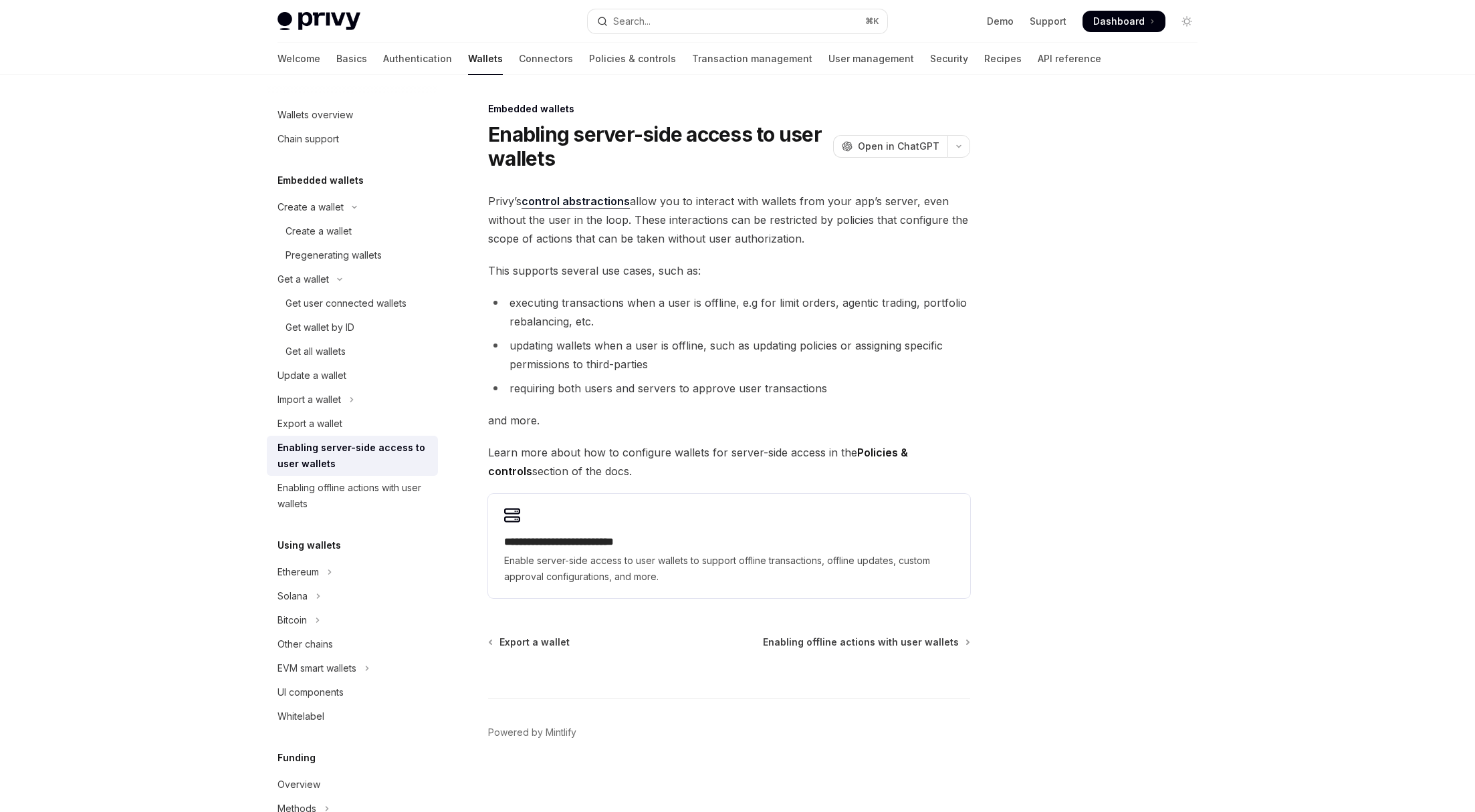
click at [642, 408] on div "**********" at bounding box center [729, 395] width 482 height 407
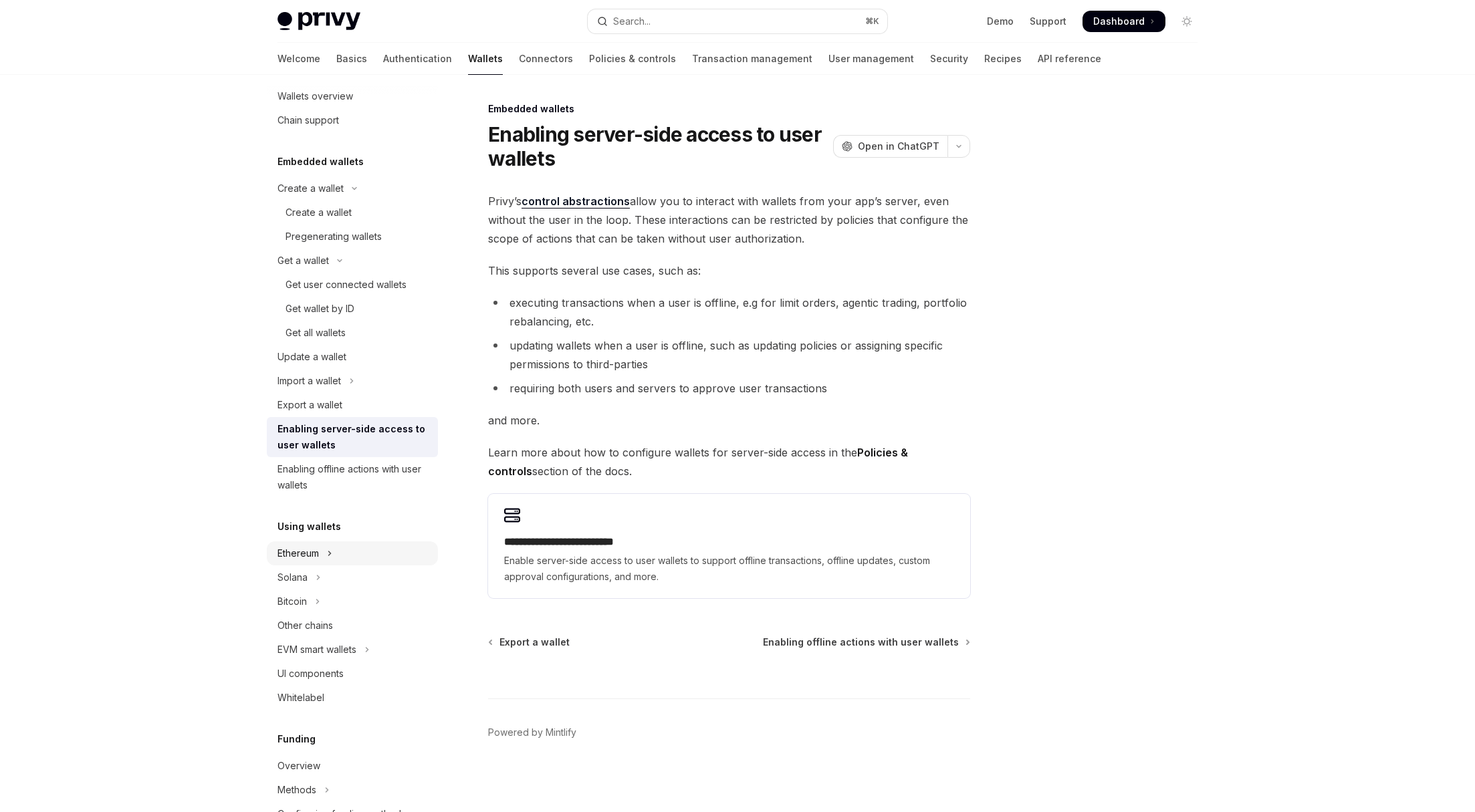
scroll to position [21, 0]
click at [355, 572] on button "Solana" at bounding box center [352, 575] width 171 height 24
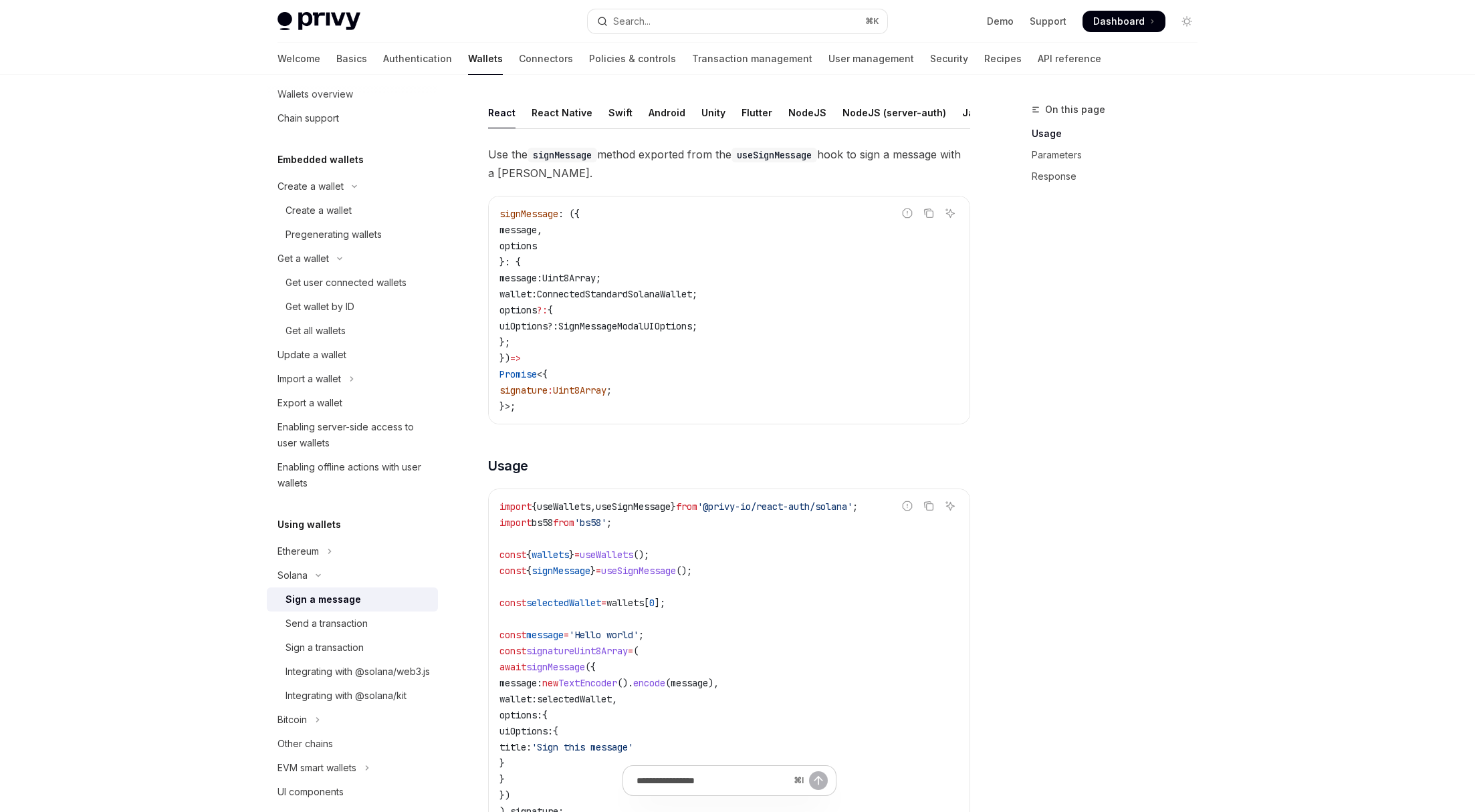
scroll to position [71, 0]
click at [352, 732] on button "Bitcoin" at bounding box center [352, 719] width 171 height 24
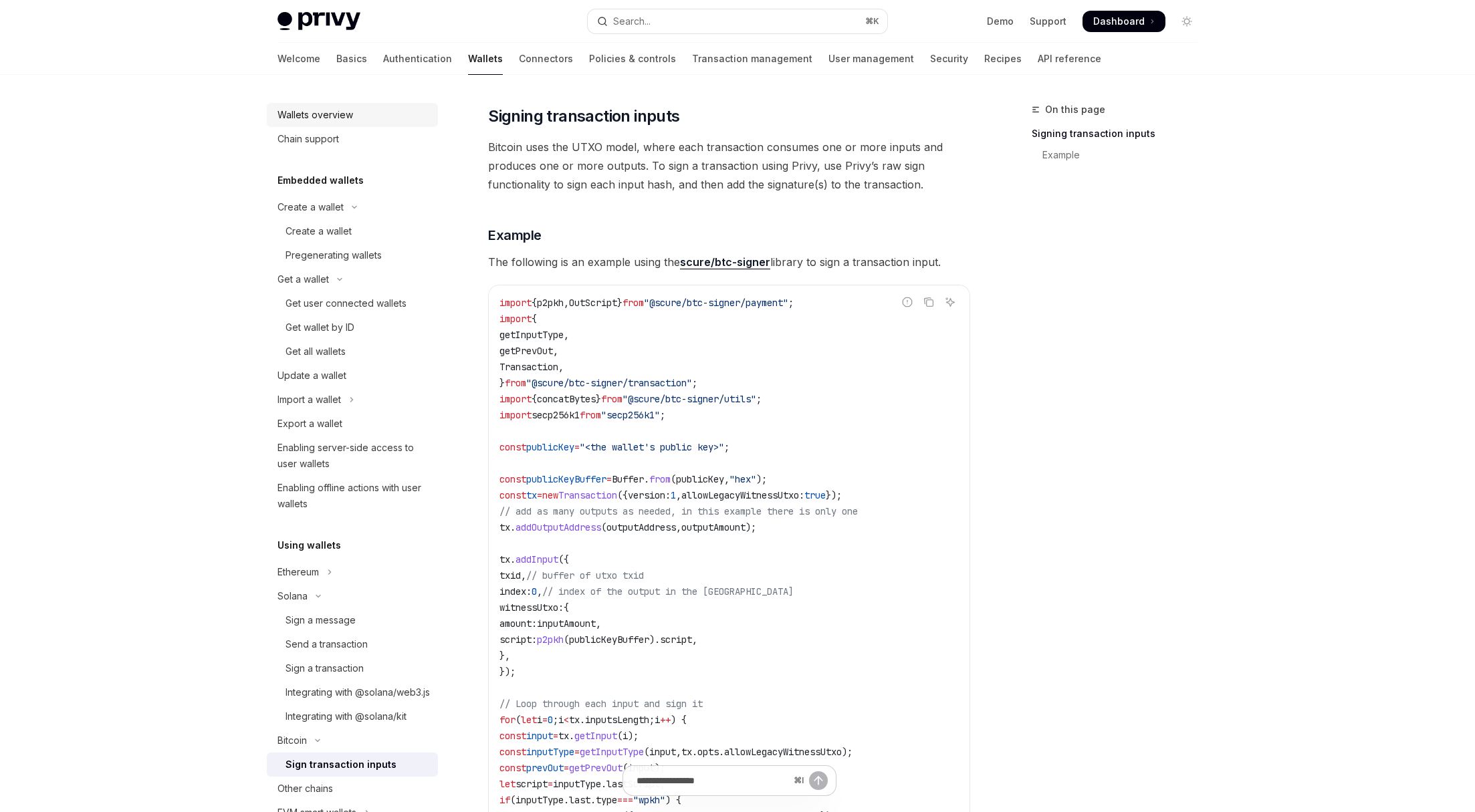
click at [321, 120] on div "Wallets overview" at bounding box center [315, 115] width 75 height 16
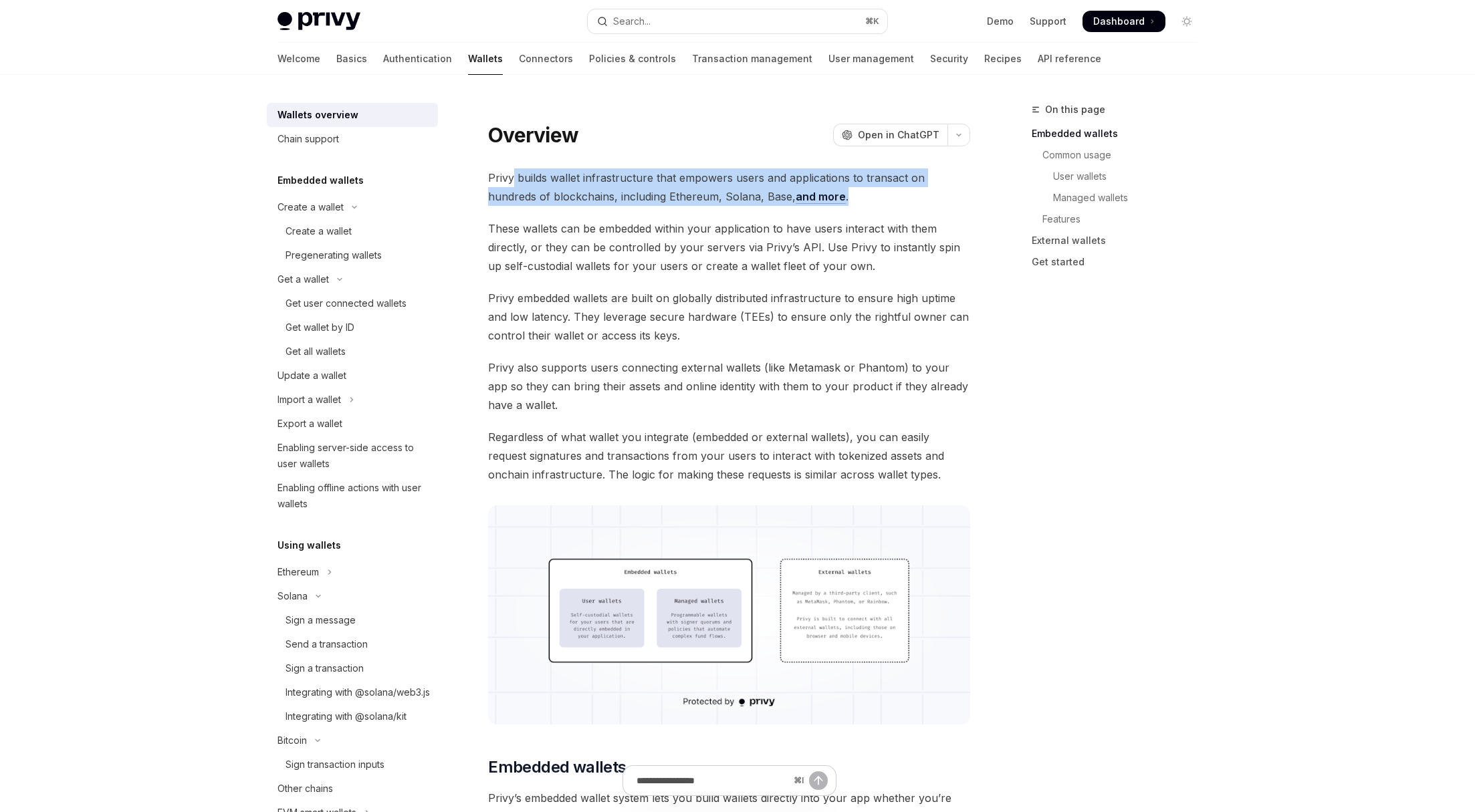
drag, startPoint x: 583, startPoint y: 183, endPoint x: 849, endPoint y: 187, distance: 266.0
click at [849, 187] on span "Privy builds wallet infrastructure that empowers users and applications to tran…" at bounding box center [729, 187] width 482 height 37
click at [835, 201] on span "Privy builds wallet infrastructure that empowers users and applications to tran…" at bounding box center [729, 187] width 482 height 37
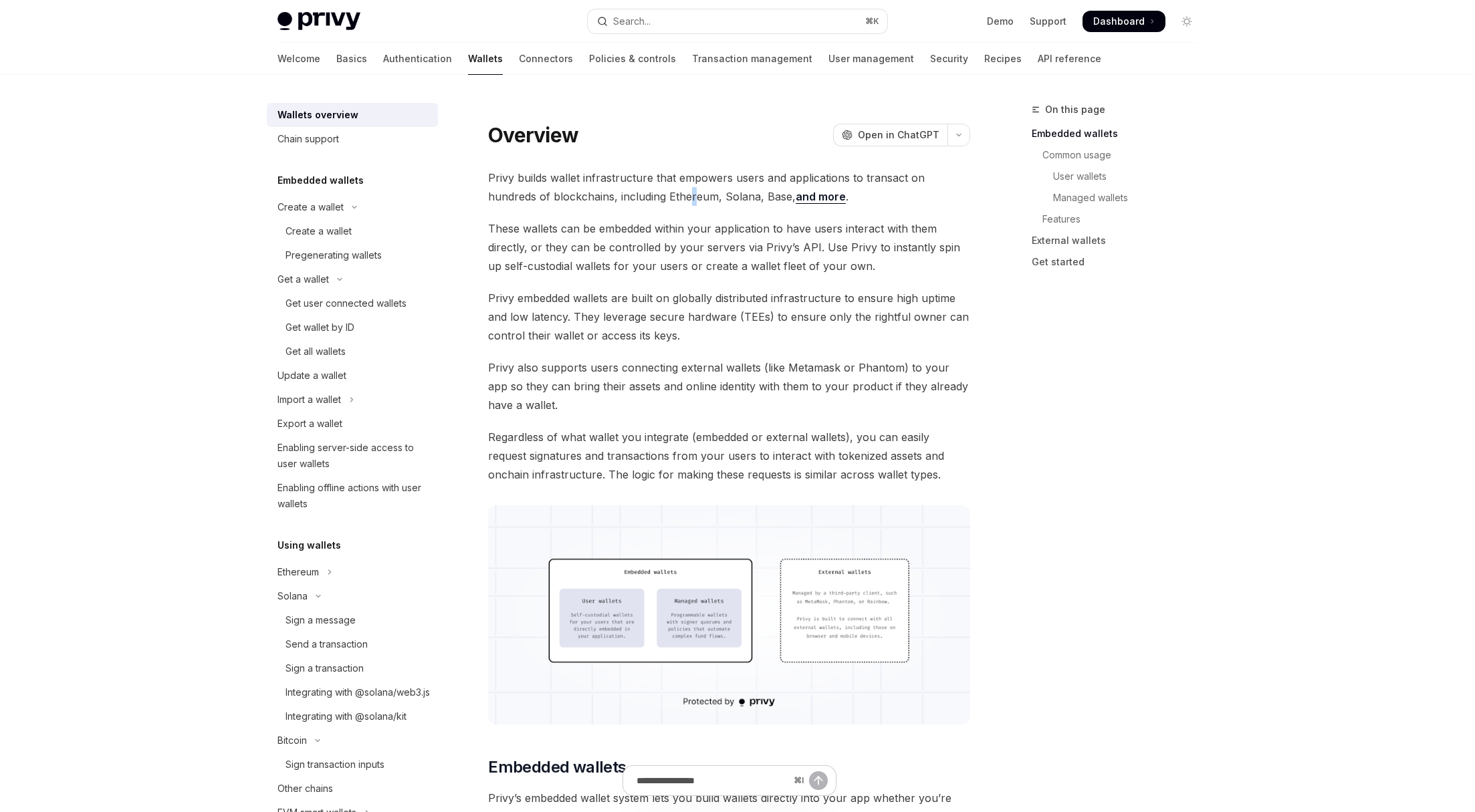
click at [642, 198] on span "Privy builds wallet infrastructure that empowers users and applications to tran…" at bounding box center [729, 187] width 482 height 37
drag, startPoint x: 497, startPoint y: 224, endPoint x: 766, endPoint y: 237, distance: 269.3
click at [766, 237] on span "These wallets can be embedded within your application to have users interact wi…" at bounding box center [729, 247] width 482 height 56
drag, startPoint x: 883, startPoint y: 237, endPoint x: 741, endPoint y: 245, distance: 142.2
click at [880, 237] on span "These wallets can be embedded within your application to have users interact wi…" at bounding box center [729, 247] width 482 height 56
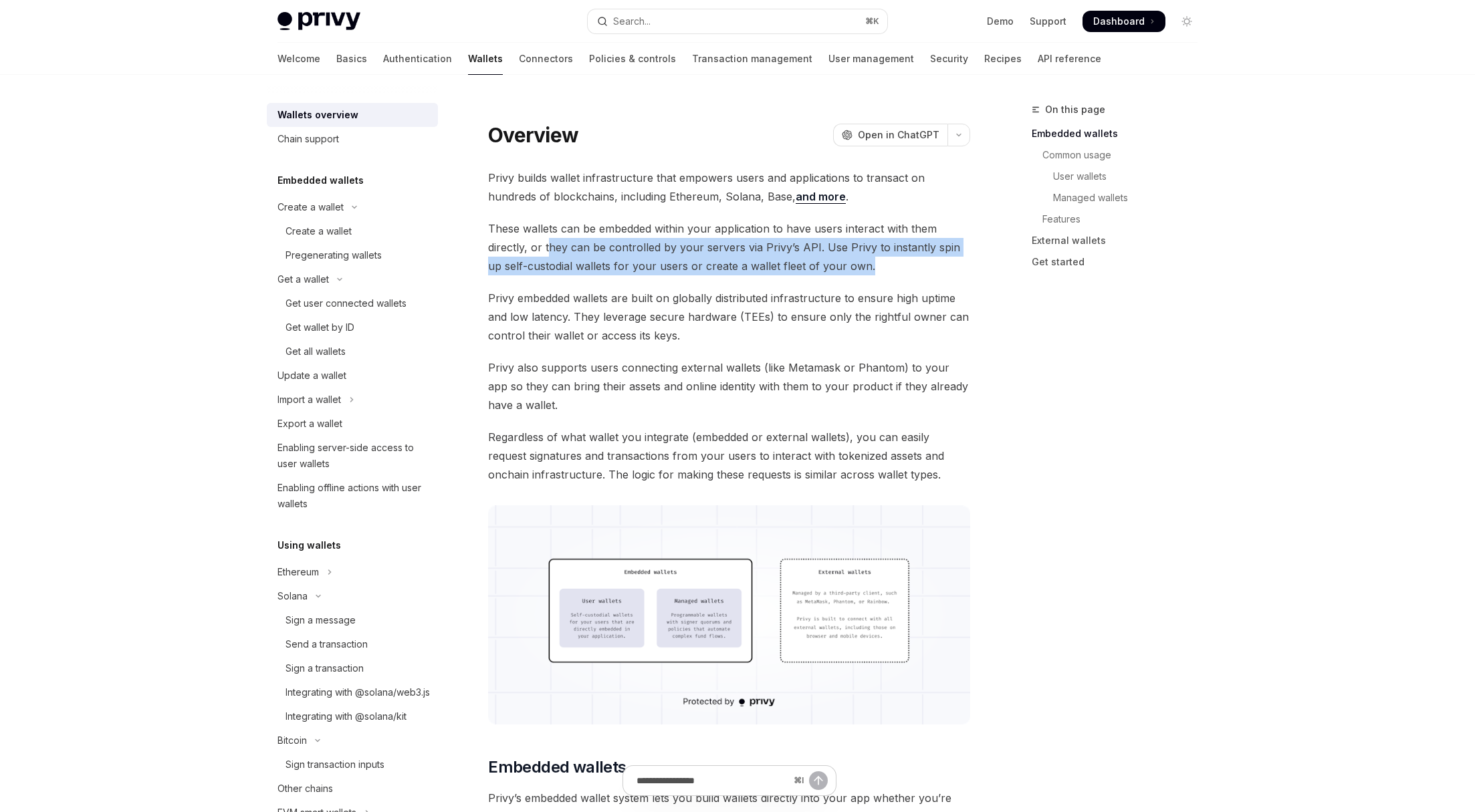
drag, startPoint x: 564, startPoint y: 247, endPoint x: 878, endPoint y: 258, distance: 314.2
click at [878, 258] on span "These wallets can be embedded within your application to have users interact wi…" at bounding box center [729, 247] width 482 height 56
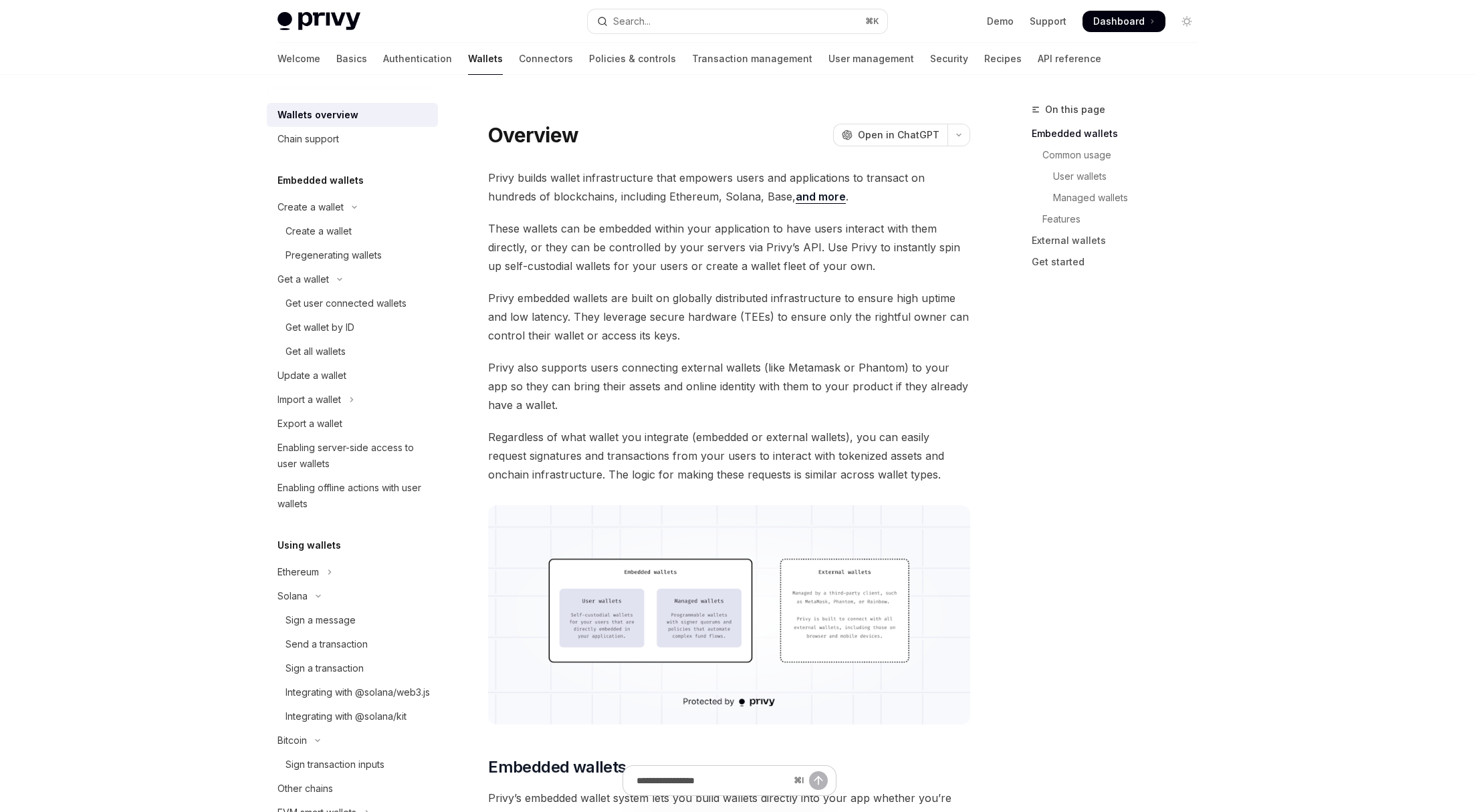
click at [876, 263] on span "These wallets can be embedded within your application to have users interact wi…" at bounding box center [729, 247] width 482 height 56
drag, startPoint x: 549, startPoint y: 300, endPoint x: 665, endPoint y: 305, distance: 116.1
click at [665, 305] on span "Privy embedded wallets are built on globally distributed infrastructure to ensu…" at bounding box center [729, 317] width 482 height 56
click at [699, 321] on span "Privy embedded wallets are built on globally distributed infrastructure to ensu…" at bounding box center [729, 317] width 482 height 56
drag, startPoint x: 699, startPoint y: 339, endPoint x: 574, endPoint y: 314, distance: 127.5
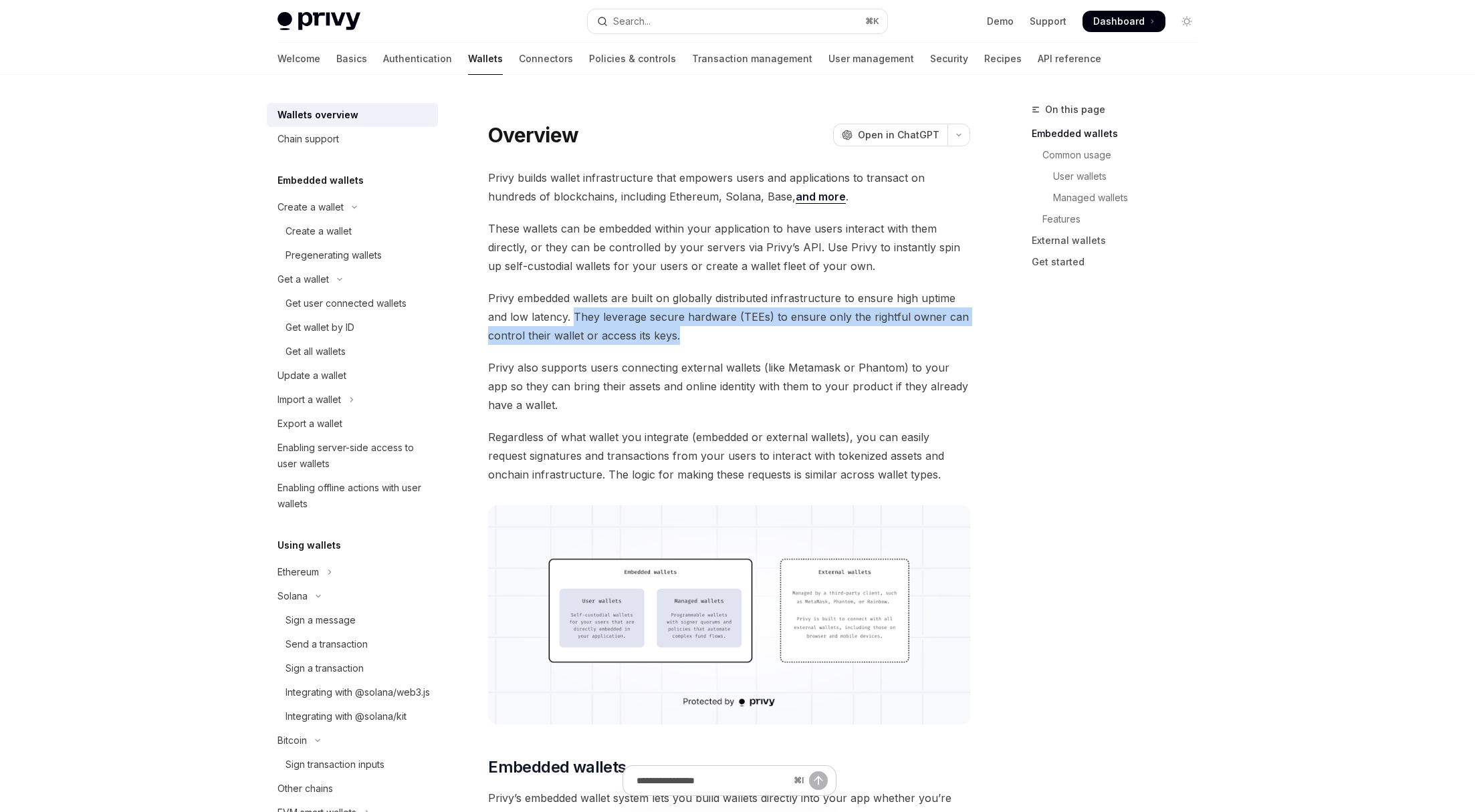
click at [574, 314] on span "Privy embedded wallets are built on globally distributed infrastructure to ensu…" at bounding box center [729, 317] width 482 height 56
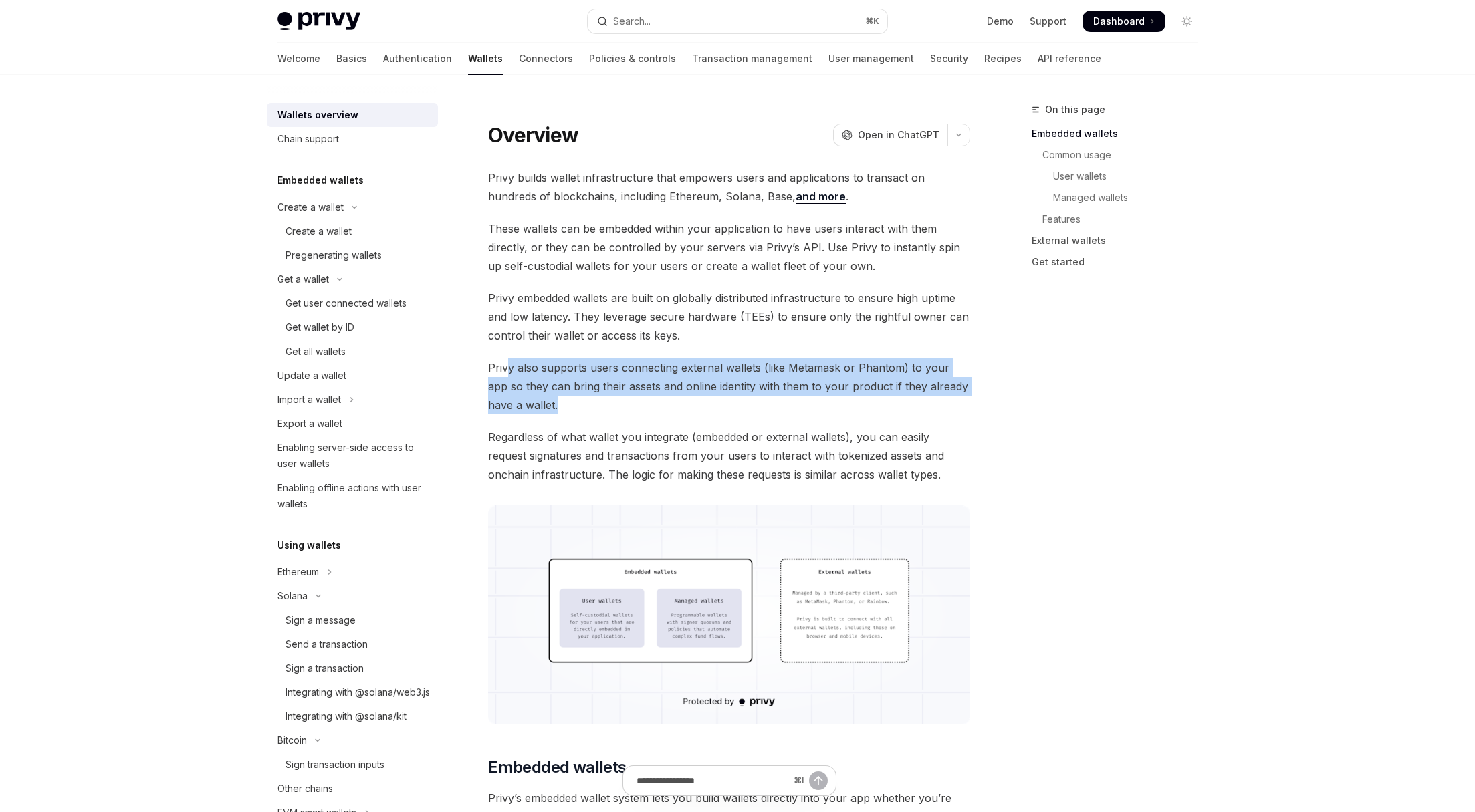
drag, startPoint x: 633, startPoint y: 366, endPoint x: 911, endPoint y: 411, distance: 281.6
click at [911, 411] on span "Privy also supports users connecting external wallets (like Metamask or Phantom…" at bounding box center [729, 386] width 482 height 56
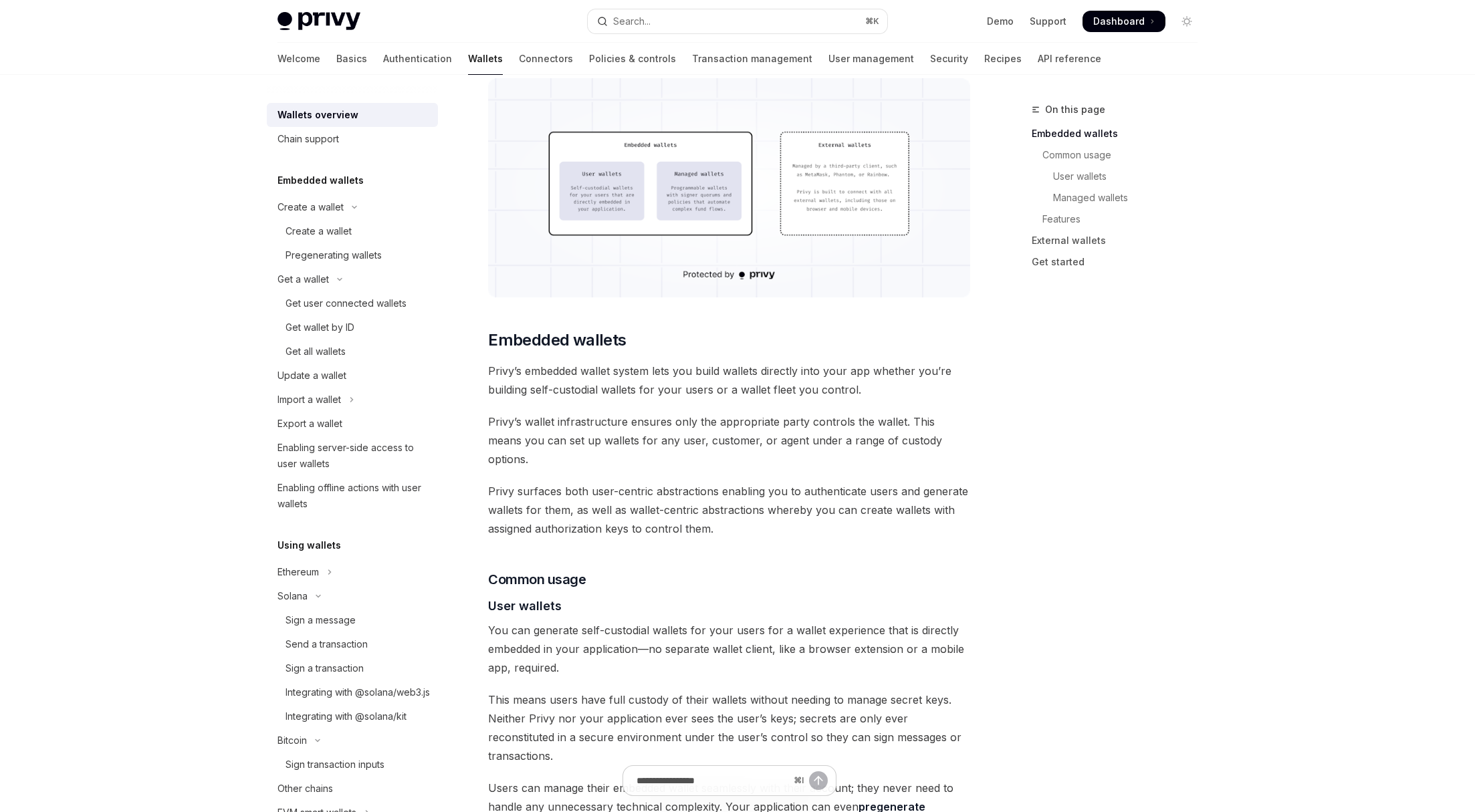
scroll to position [434, 0]
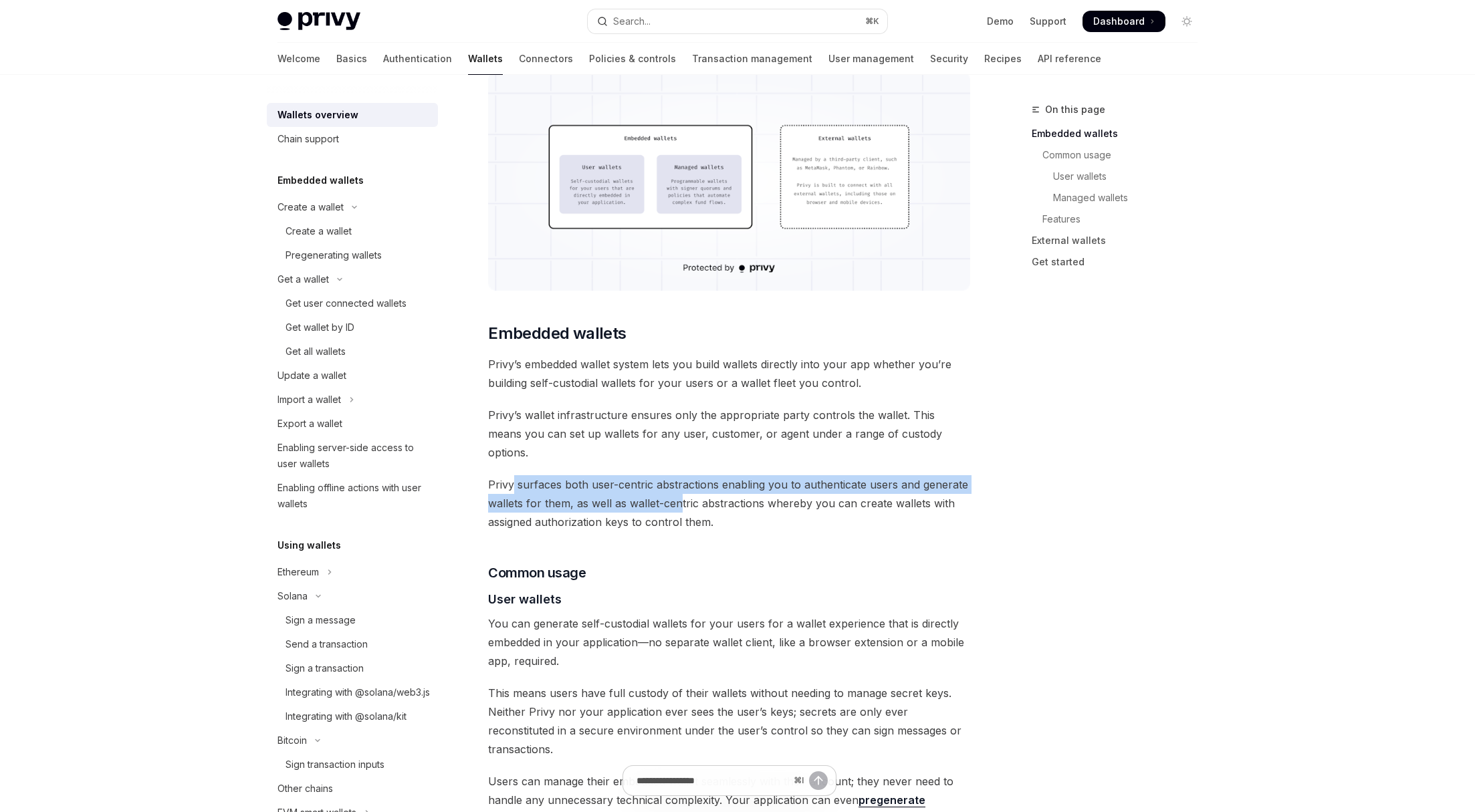
drag, startPoint x: 520, startPoint y: 470, endPoint x: 710, endPoint y: 491, distance: 191.2
click at [680, 476] on span "Privy surfaces both user-centric abstractions enabling you to authenticate user…" at bounding box center [729, 503] width 482 height 56
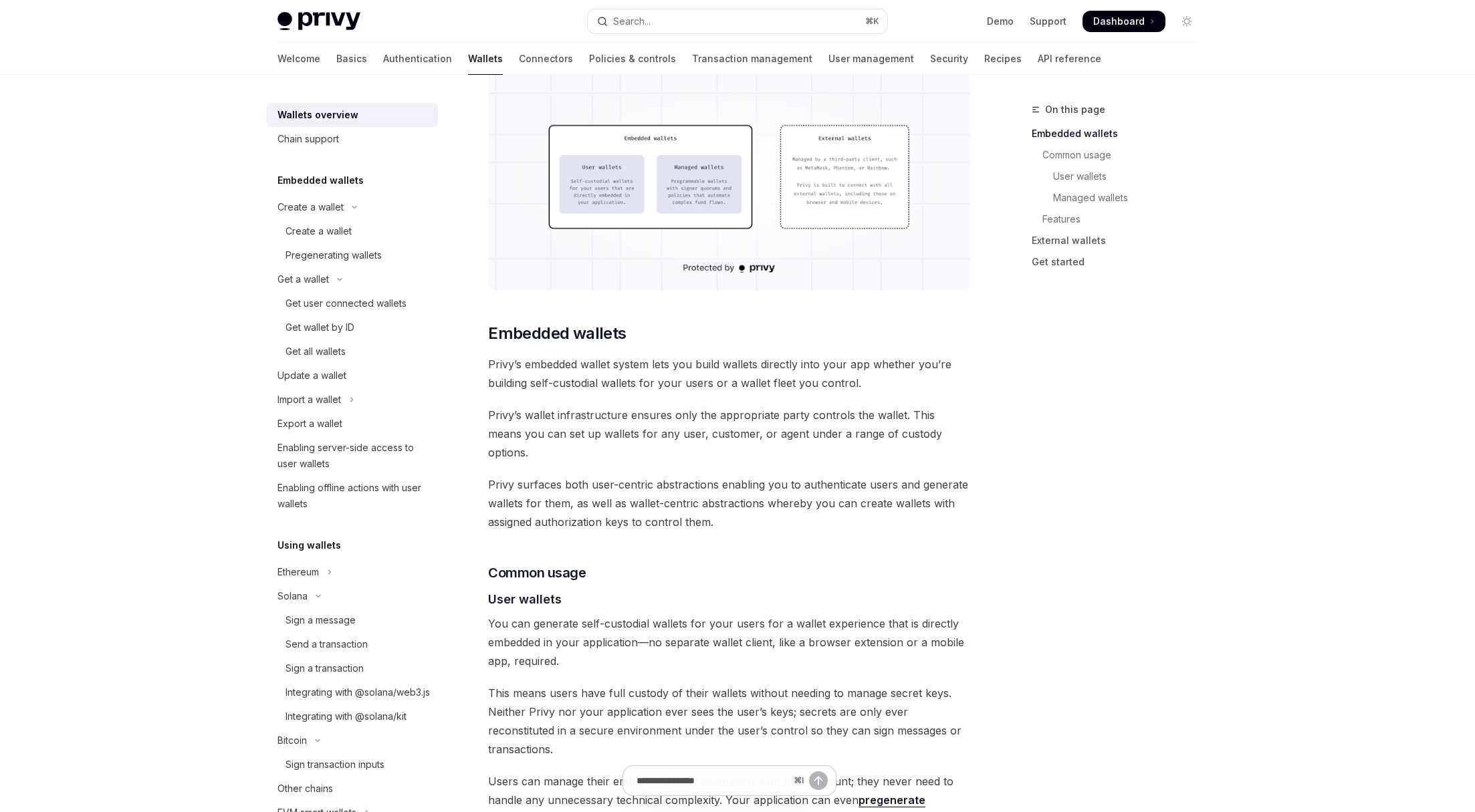
click at [739, 502] on span "Privy surfaces both user-centric abstractions enabling you to authenticate user…" at bounding box center [729, 503] width 482 height 56
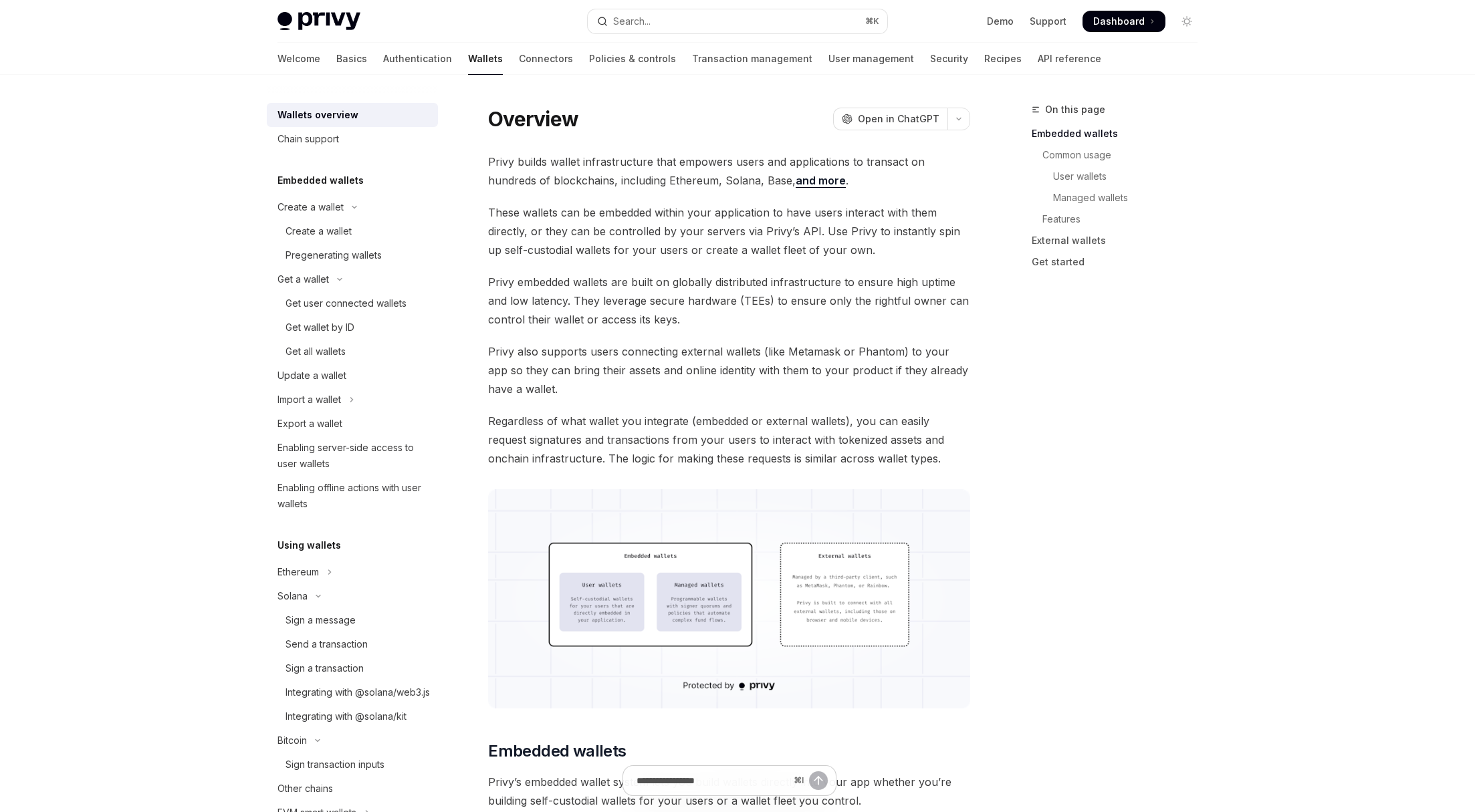
scroll to position [0, 0]
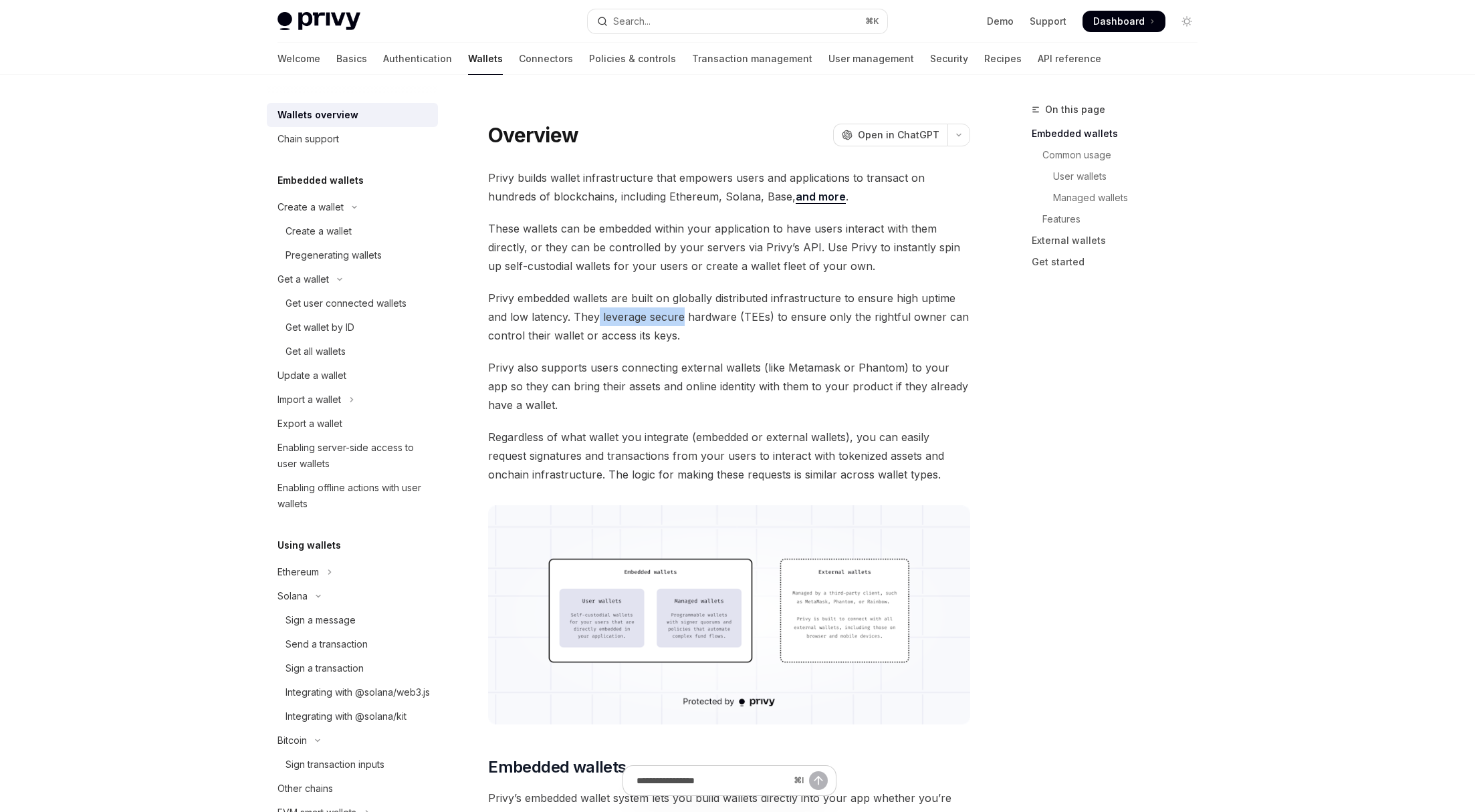
drag, startPoint x: 610, startPoint y: 317, endPoint x: 720, endPoint y: 330, distance: 110.8
click at [682, 320] on span "Privy embedded wallets are built on globally distributed infrastructure to ensu…" at bounding box center [729, 317] width 482 height 56
click at [720, 330] on span "Privy embedded wallets are built on globally distributed infrastructure to ensu…" at bounding box center [729, 317] width 482 height 56
drag, startPoint x: 774, startPoint y: 317, endPoint x: 940, endPoint y: 335, distance: 167.0
click at [949, 329] on span "Privy embedded wallets are built on globally distributed infrastructure to ensu…" at bounding box center [729, 317] width 482 height 56
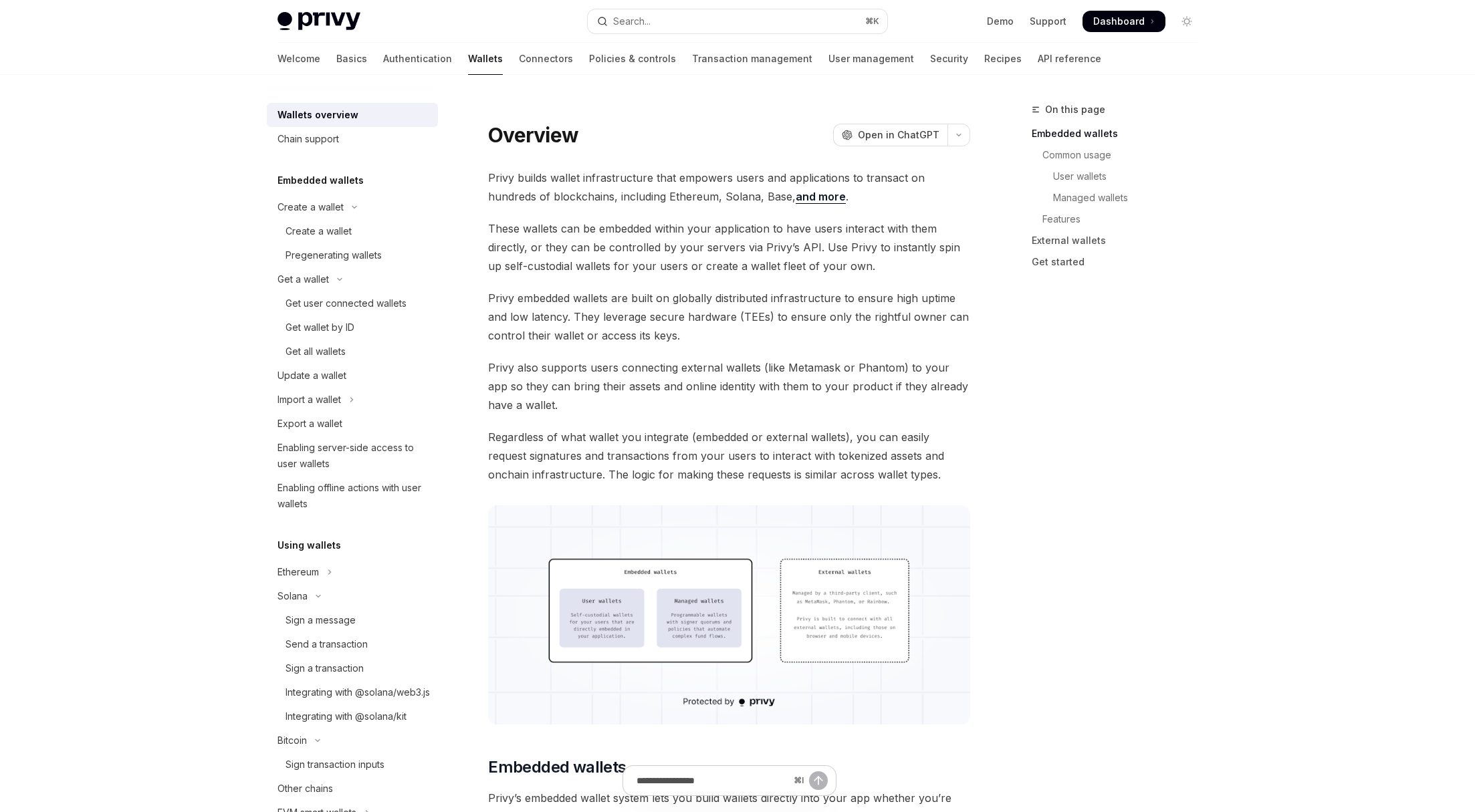
drag, startPoint x: 940, startPoint y: 335, endPoint x: 832, endPoint y: 327, distance: 108.3
click at [940, 335] on span "Privy embedded wallets are built on globally distributed infrastructure to ensu…" at bounding box center [729, 317] width 482 height 56
drag, startPoint x: 758, startPoint y: 314, endPoint x: 740, endPoint y: 315, distance: 18.0
click at [740, 315] on span "Privy embedded wallets are built on globally distributed infrastructure to ensu…" at bounding box center [729, 317] width 482 height 56
copy span "TEE"
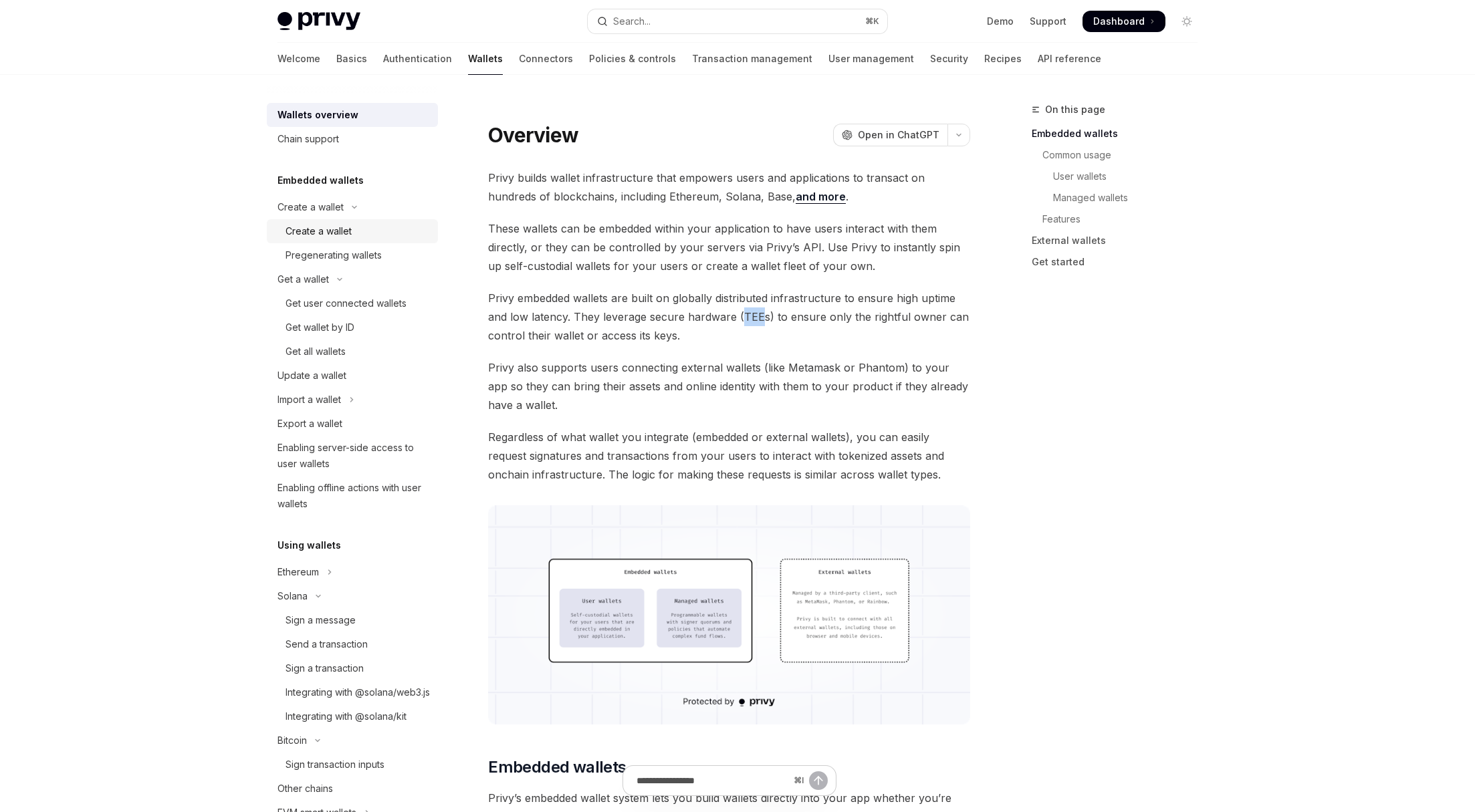
drag, startPoint x: 328, startPoint y: 234, endPoint x: 349, endPoint y: 241, distance: 22.1
click at [328, 234] on div "Create a wallet" at bounding box center [319, 231] width 67 height 16
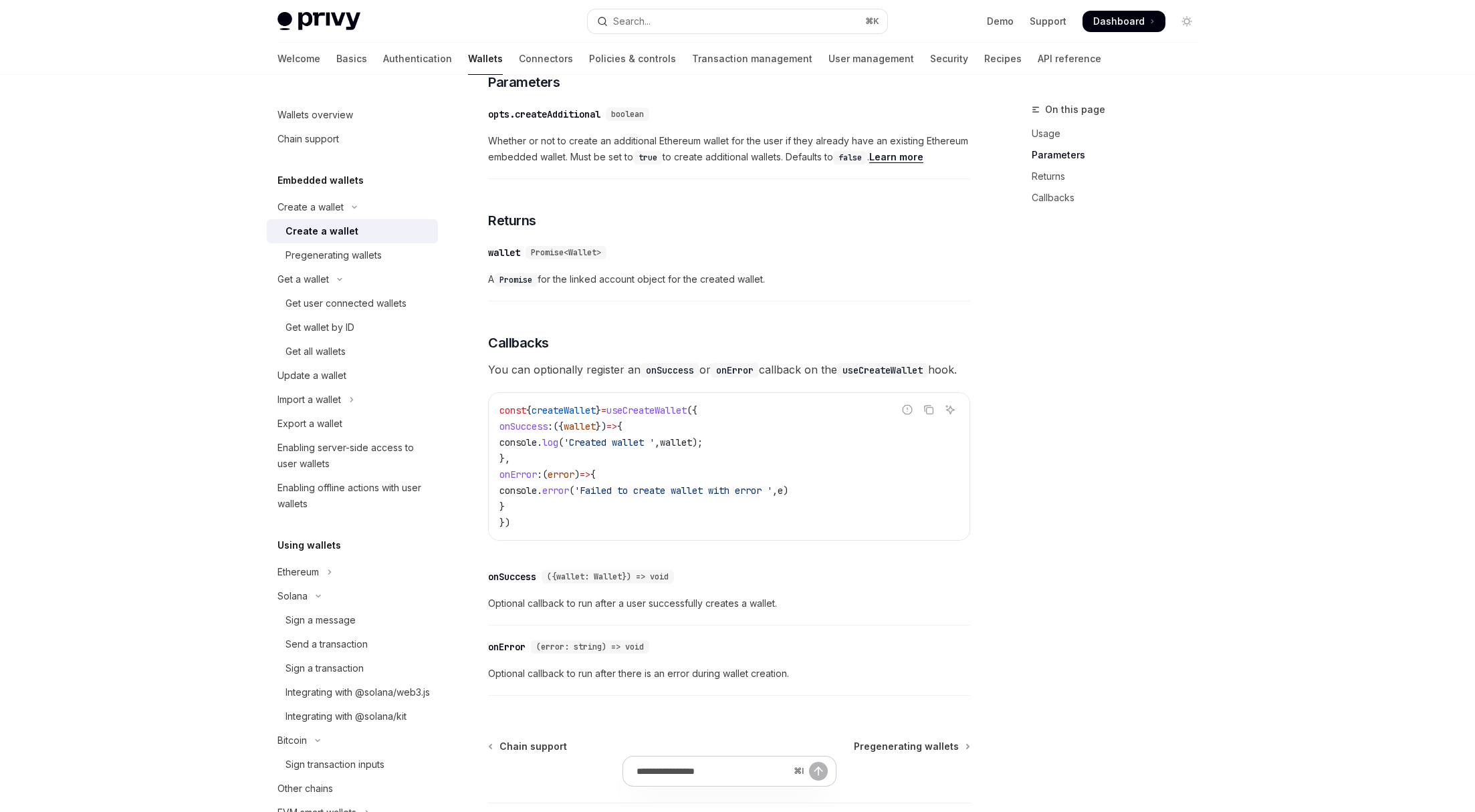
scroll to position [681, 0]
click at [355, 207] on icon "Toggle Create a wallet section" at bounding box center [354, 207] width 4 height 2
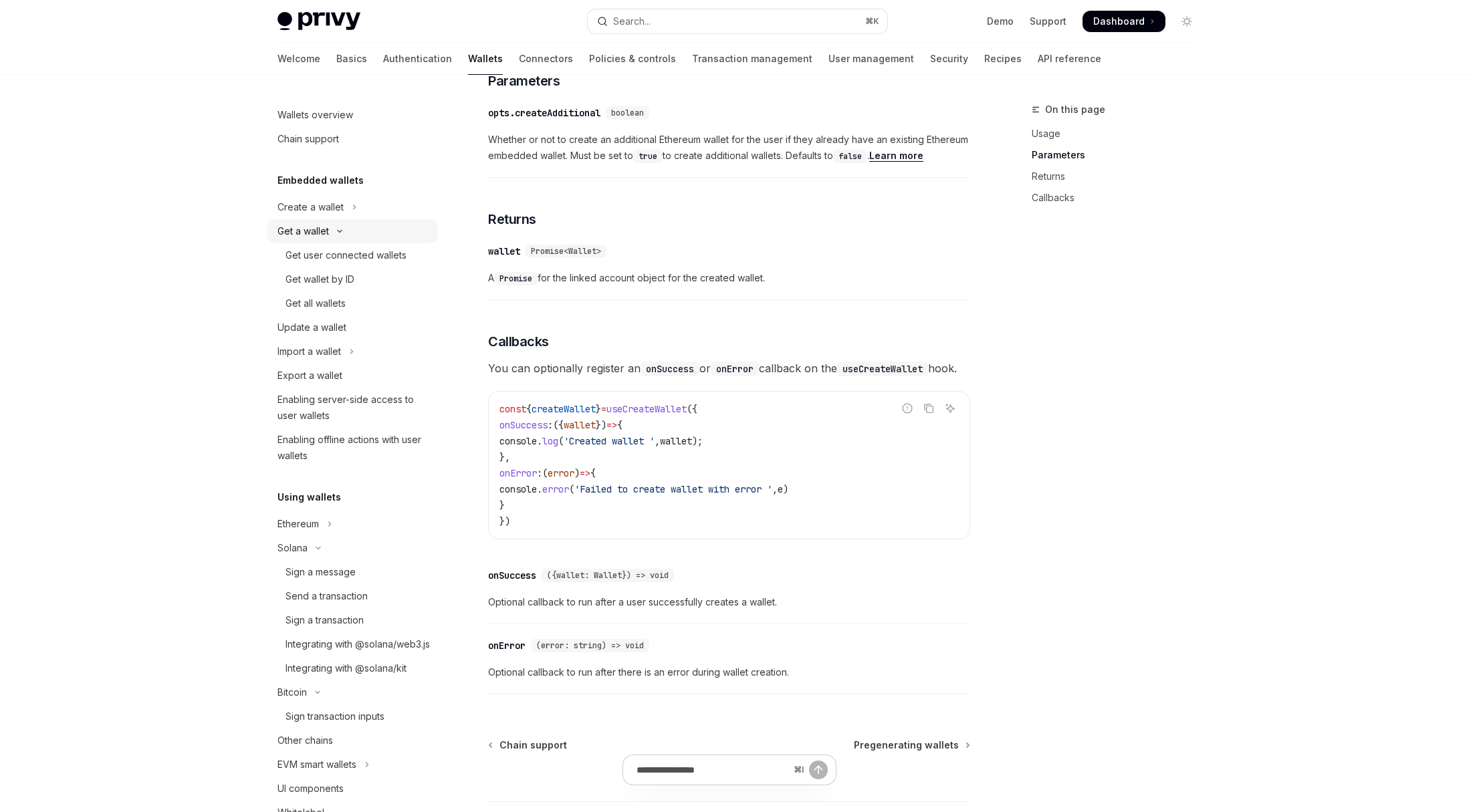
click at [356, 230] on button "Get a wallet" at bounding box center [352, 231] width 171 height 24
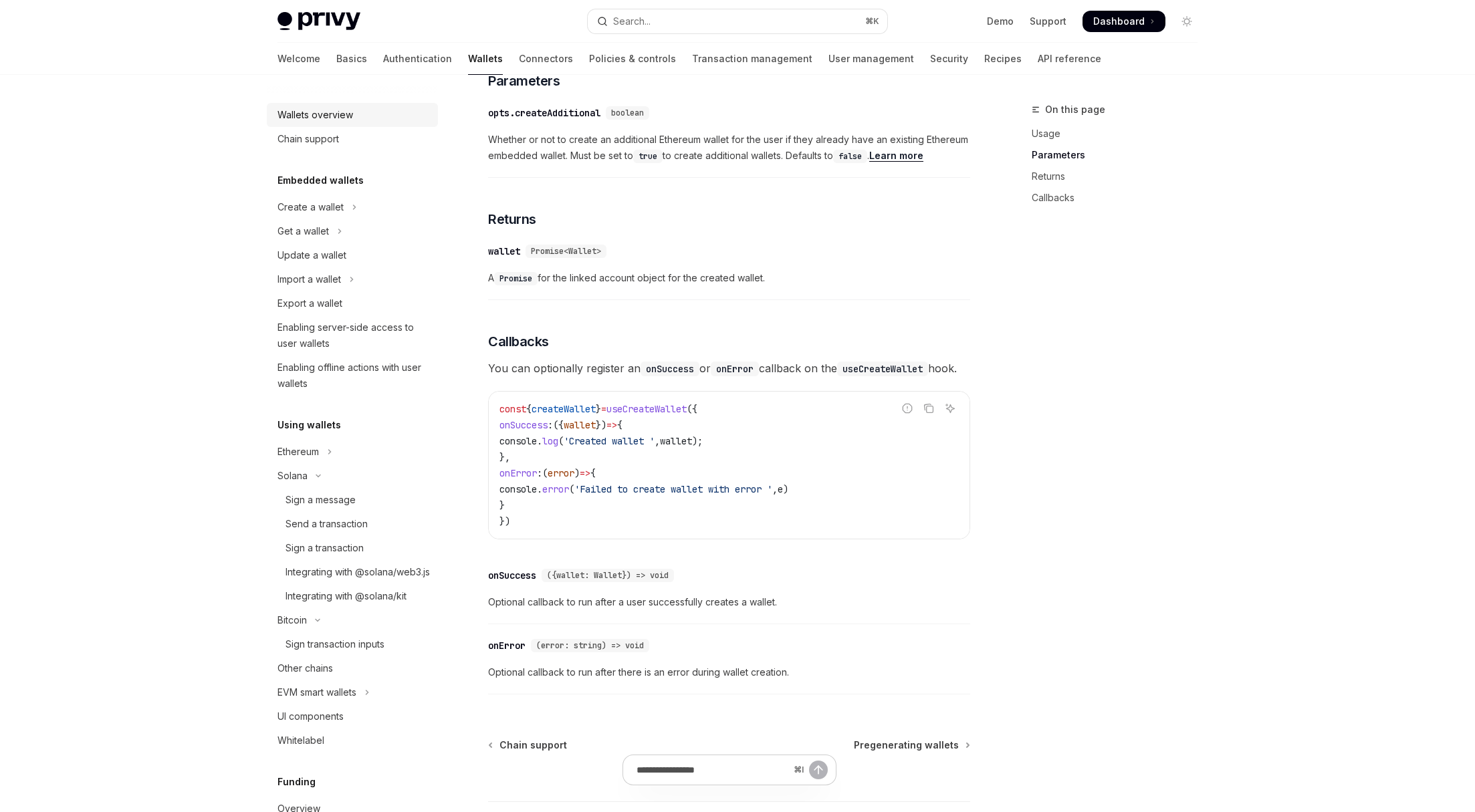
click at [325, 103] on link "Wallets overview" at bounding box center [352, 115] width 171 height 24
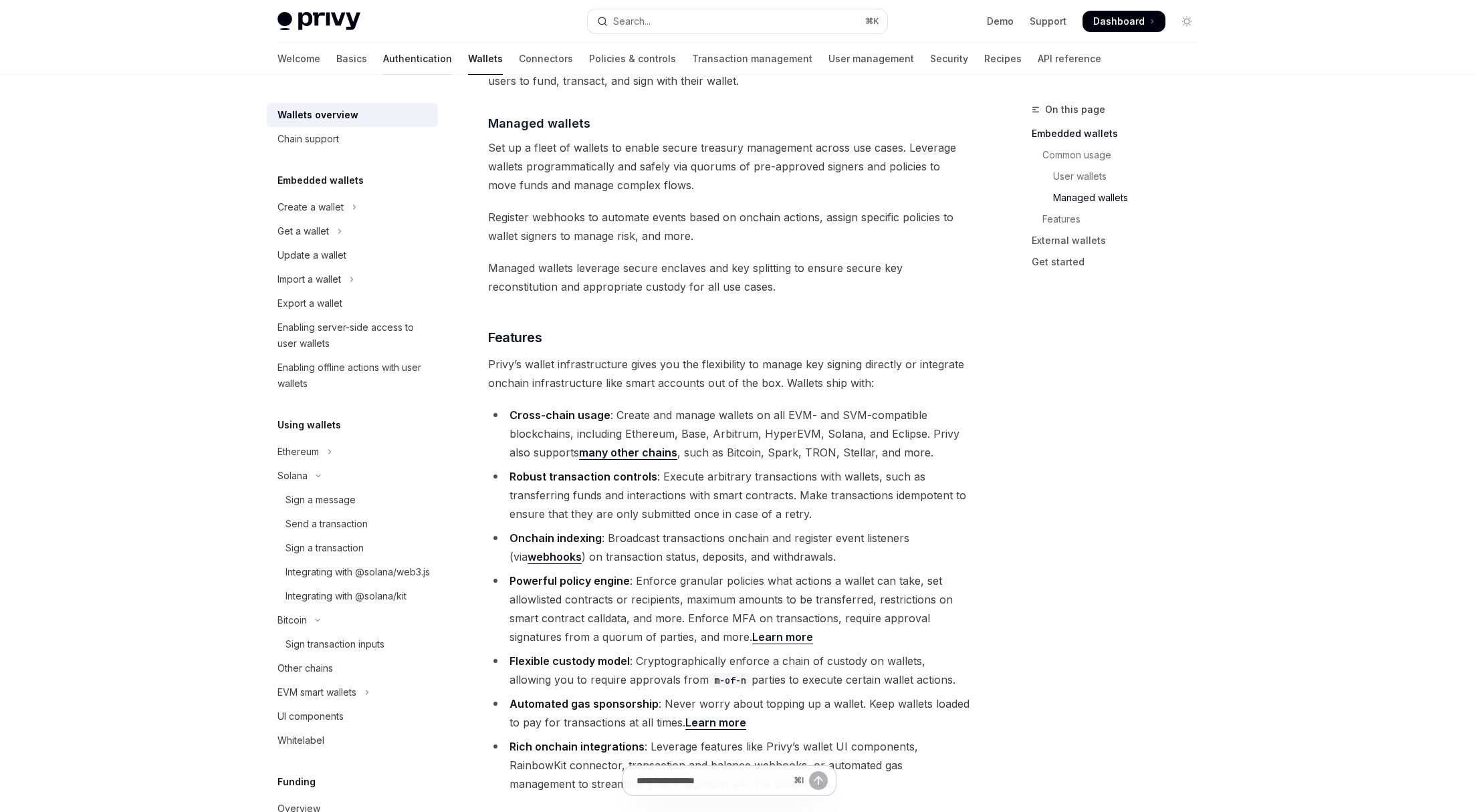
scroll to position [1258, 0]
click at [383, 59] on link "Authentication" at bounding box center [417, 59] width 69 height 32
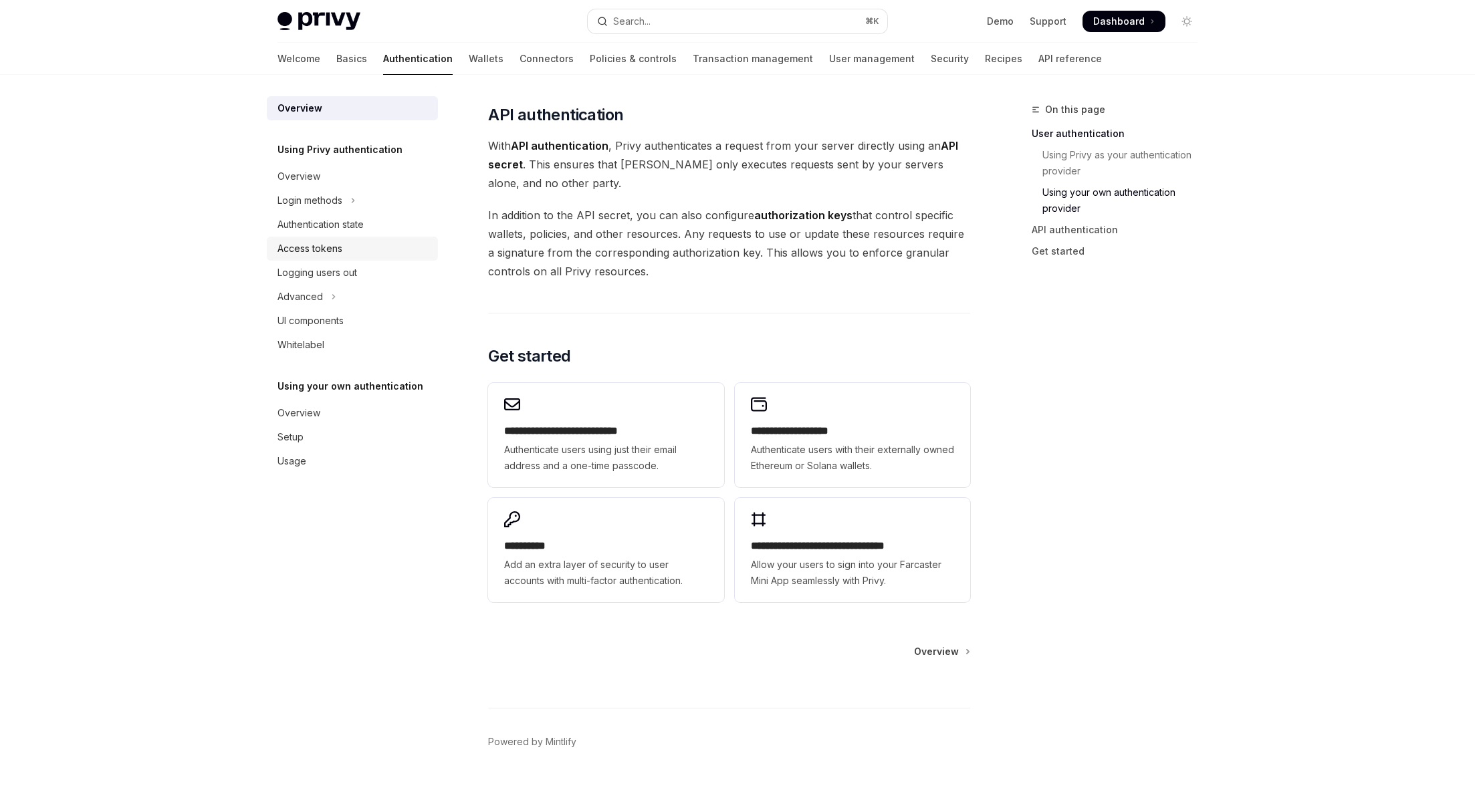
scroll to position [883, 0]
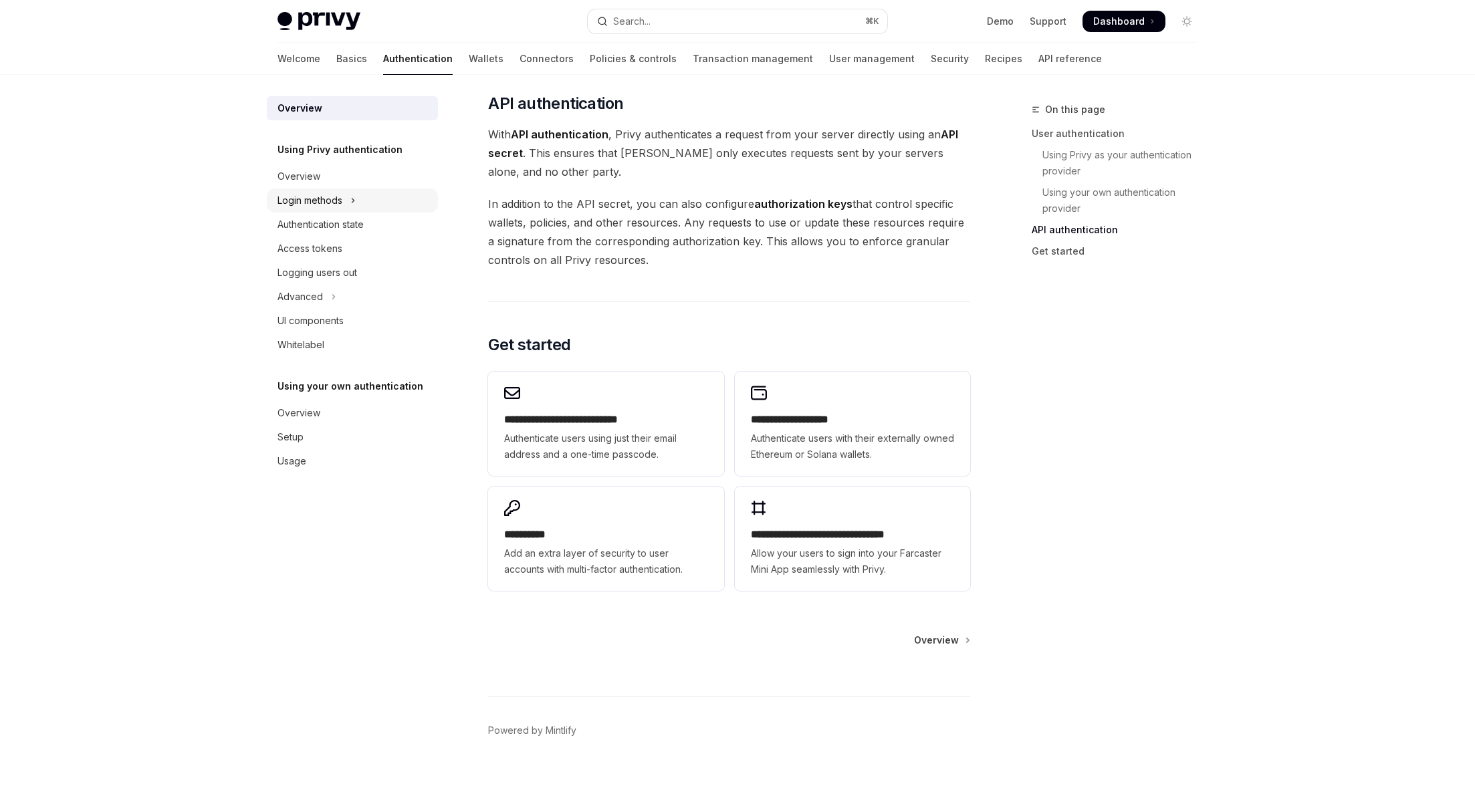
click at [342, 203] on div "Login methods" at bounding box center [310, 200] width 65 height 16
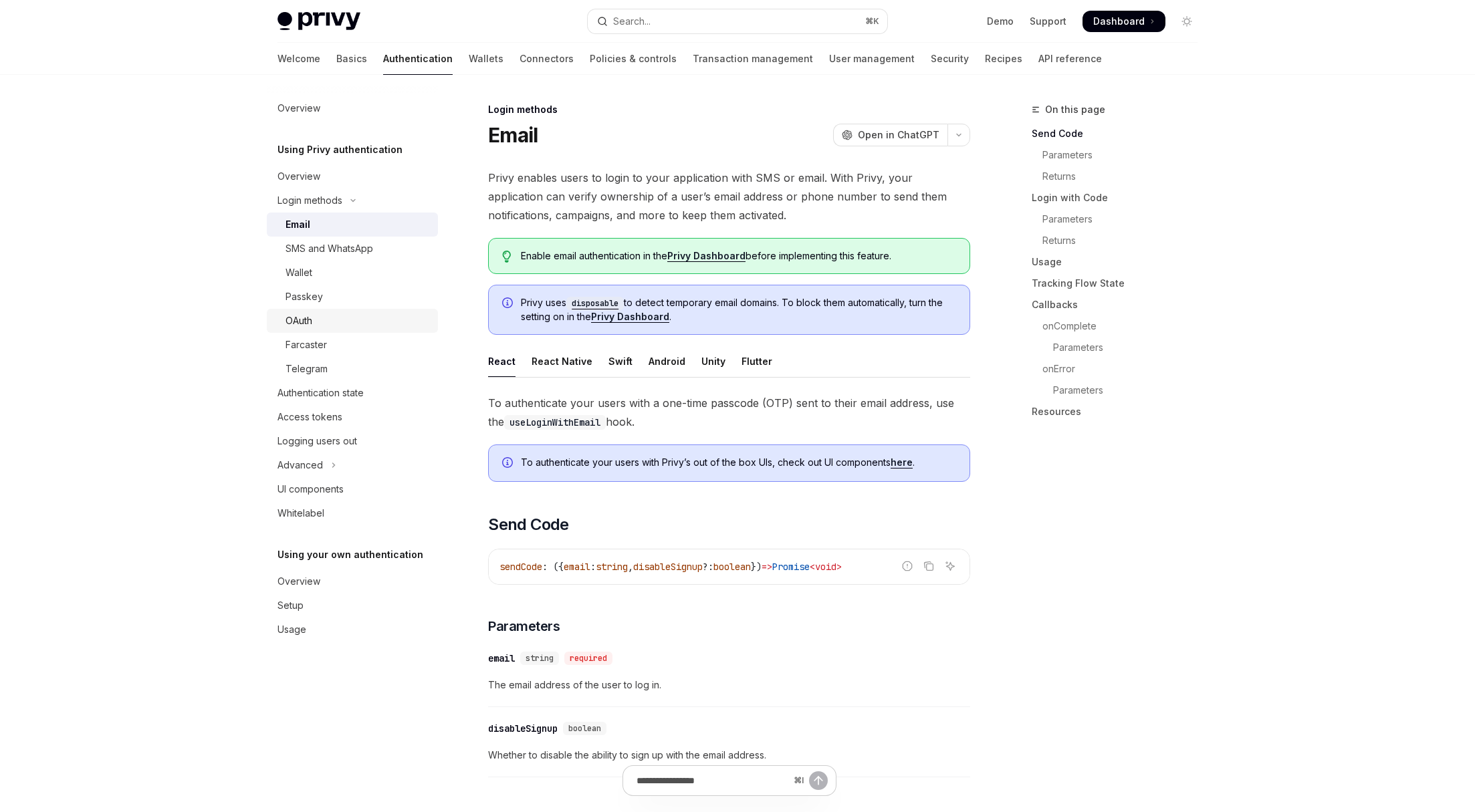
click at [360, 317] on div "OAuth" at bounding box center [358, 321] width 144 height 16
type textarea "*"
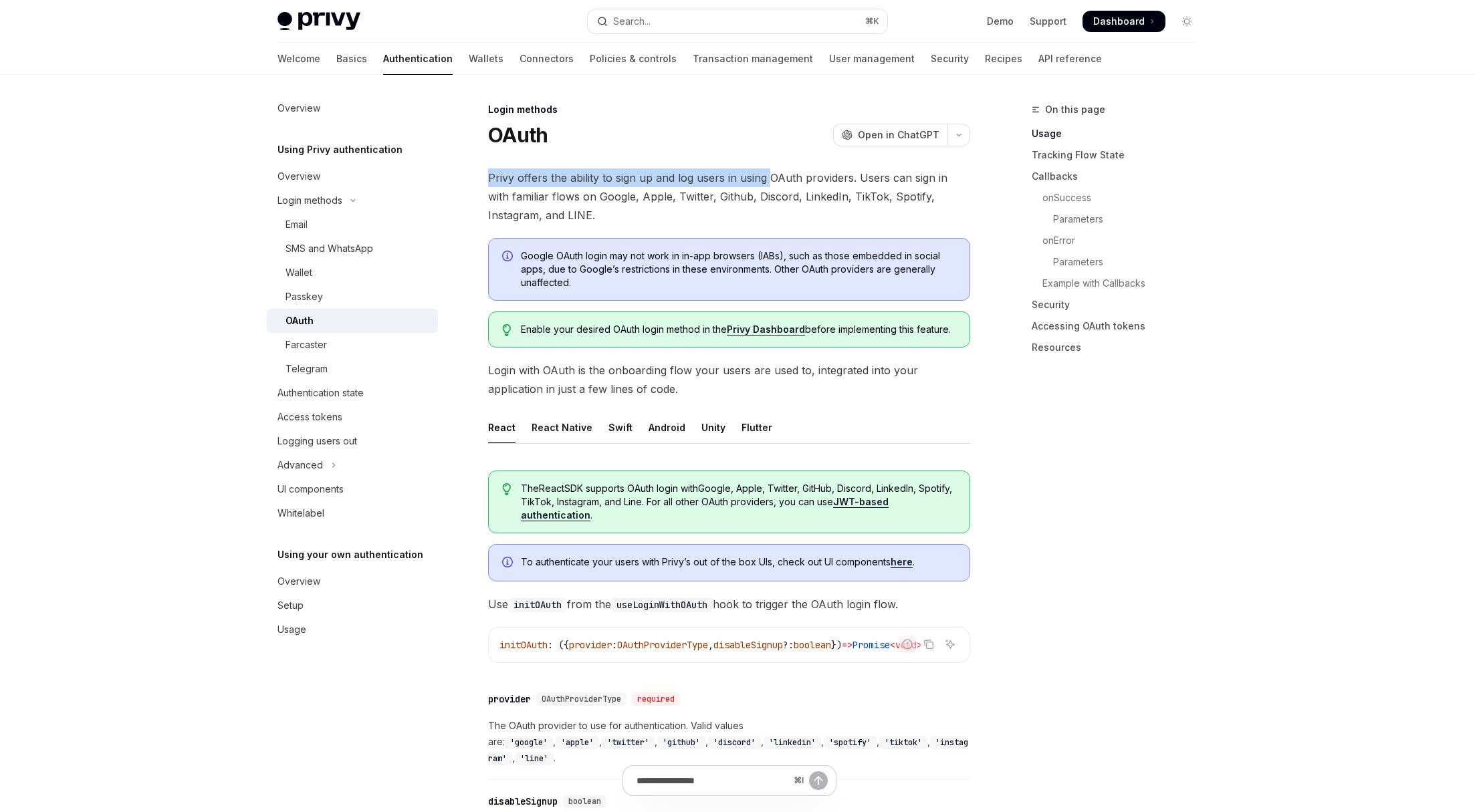
drag, startPoint x: 627, startPoint y: 175, endPoint x: 768, endPoint y: 180, distance: 141.1
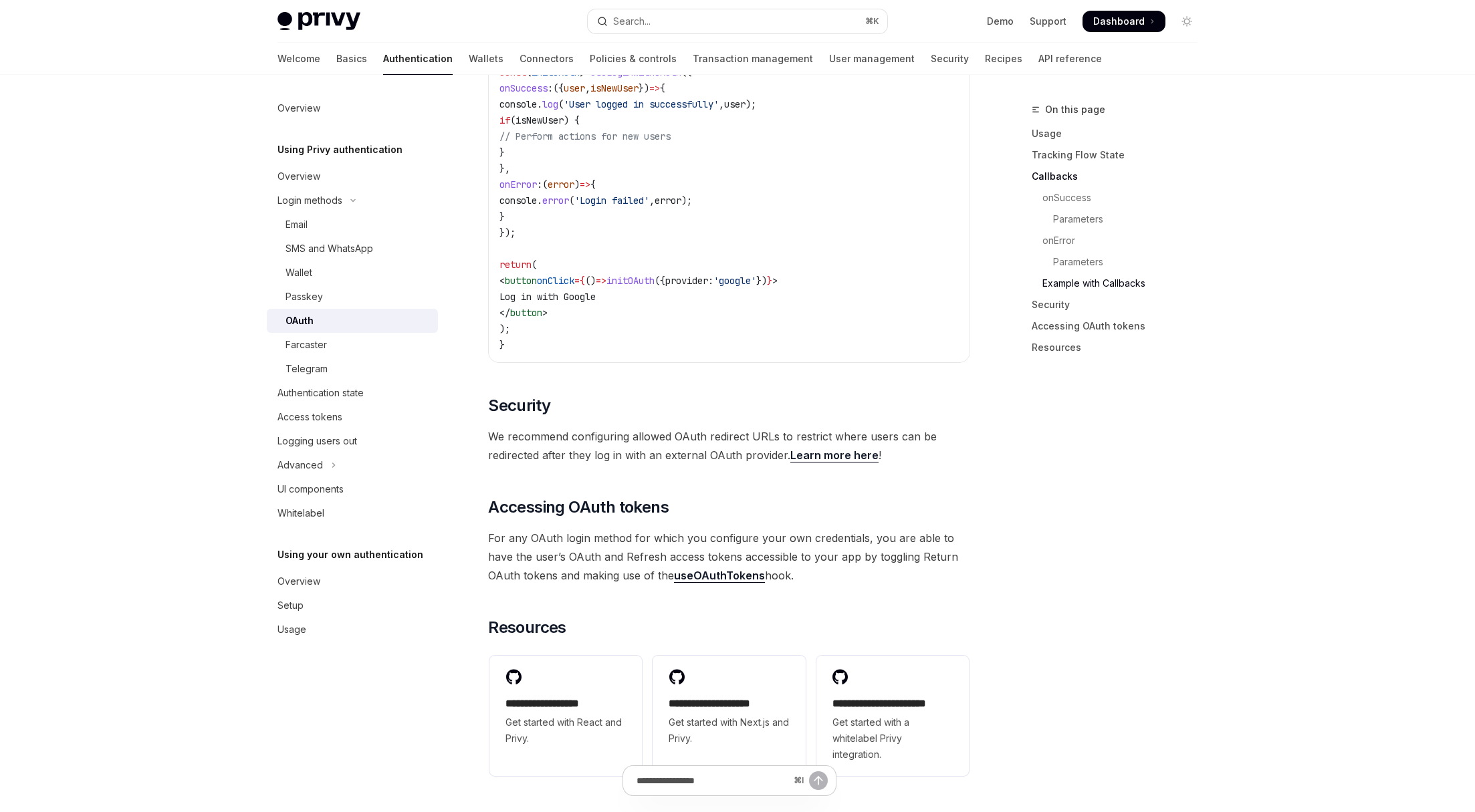
scroll to position [2566, 0]
